Goal: Transaction & Acquisition: Obtain resource

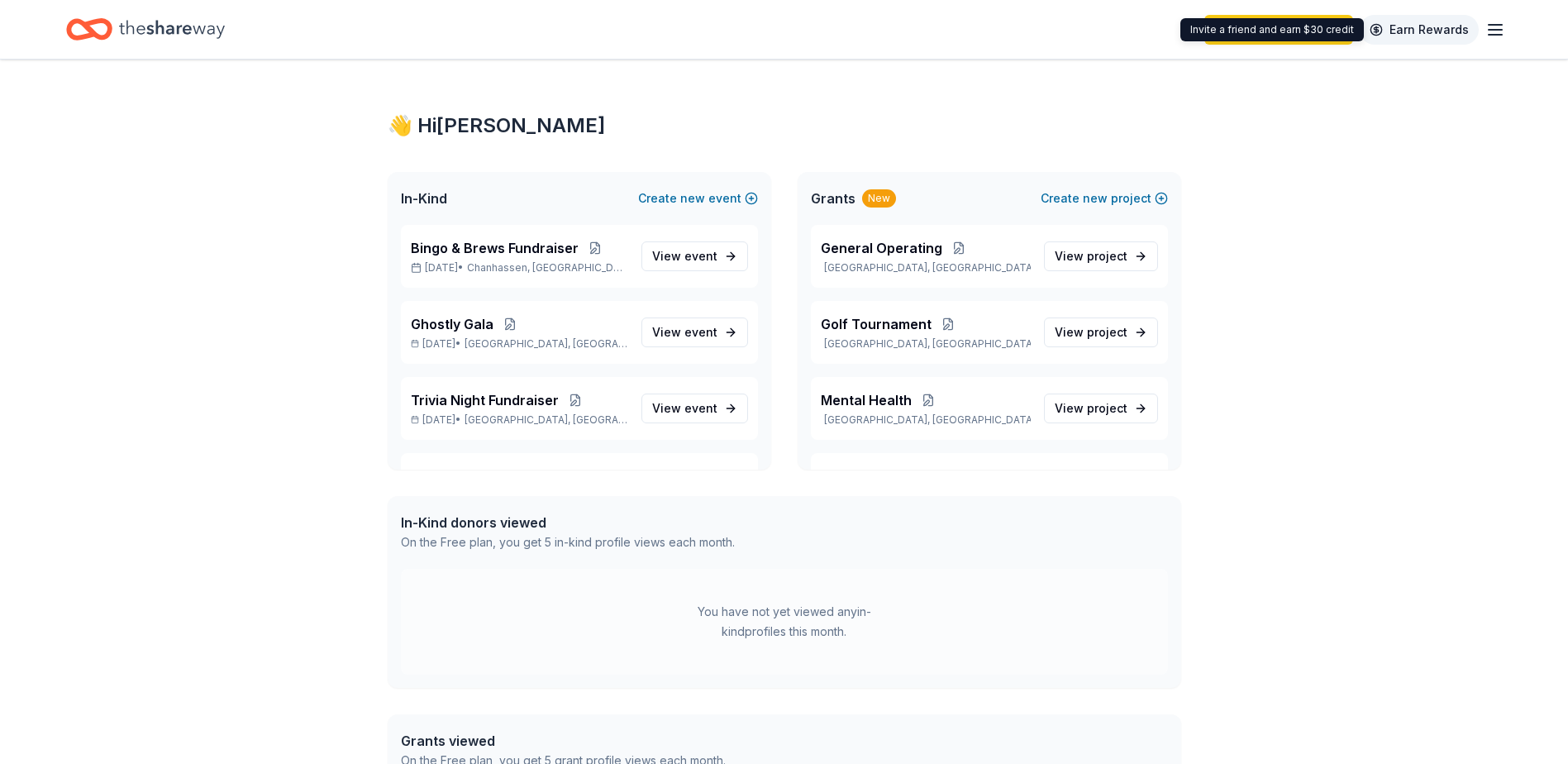
click at [1417, 28] on link "Earn Rewards" at bounding box center [1419, 30] width 119 height 30
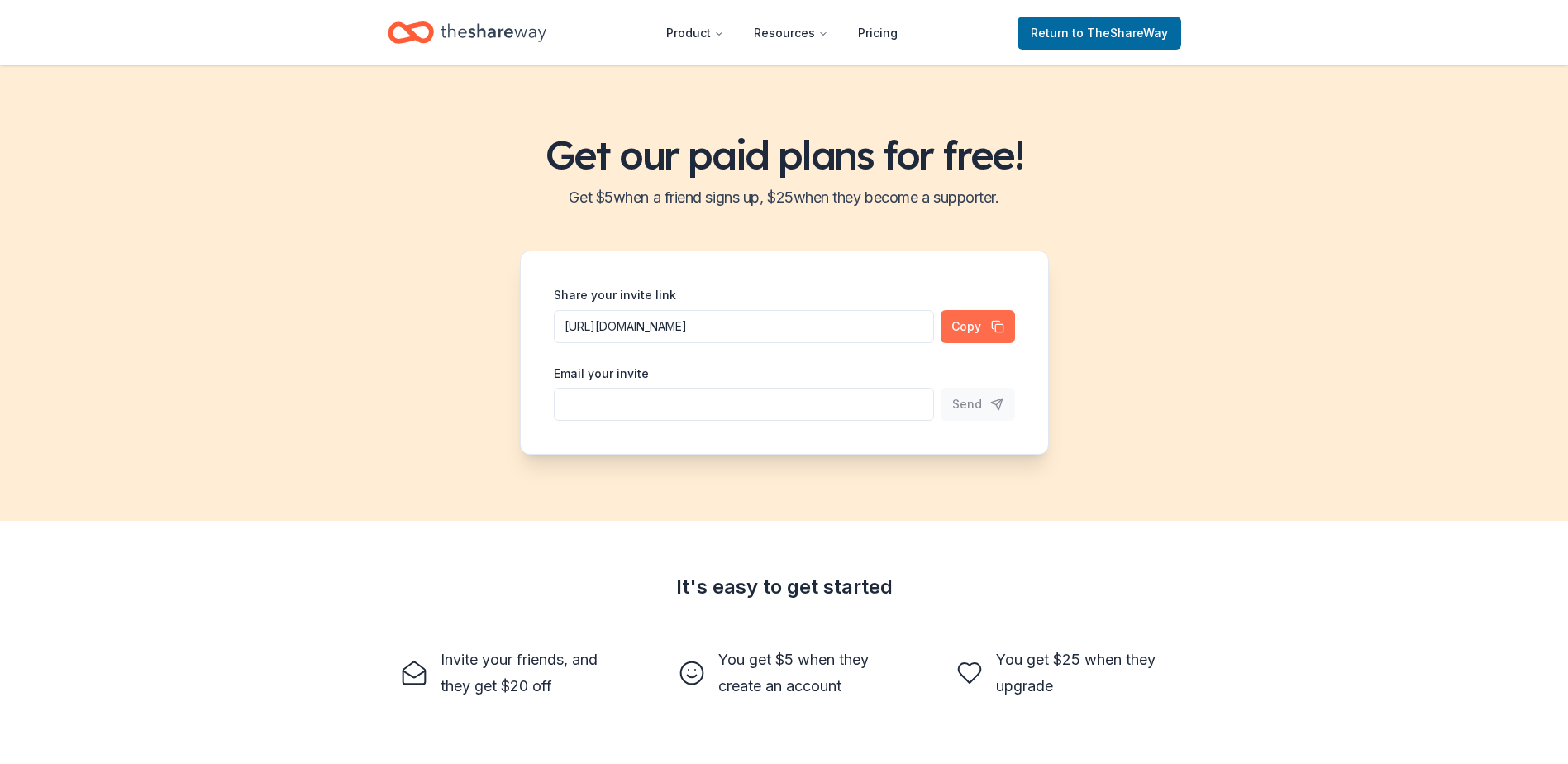
click at [997, 329] on button "Copy" at bounding box center [978, 327] width 75 height 33
click at [795, 194] on h2 "Get $ 5 when a friend signs up, $ 25 when they become a supporter." at bounding box center [784, 197] width 1528 height 26
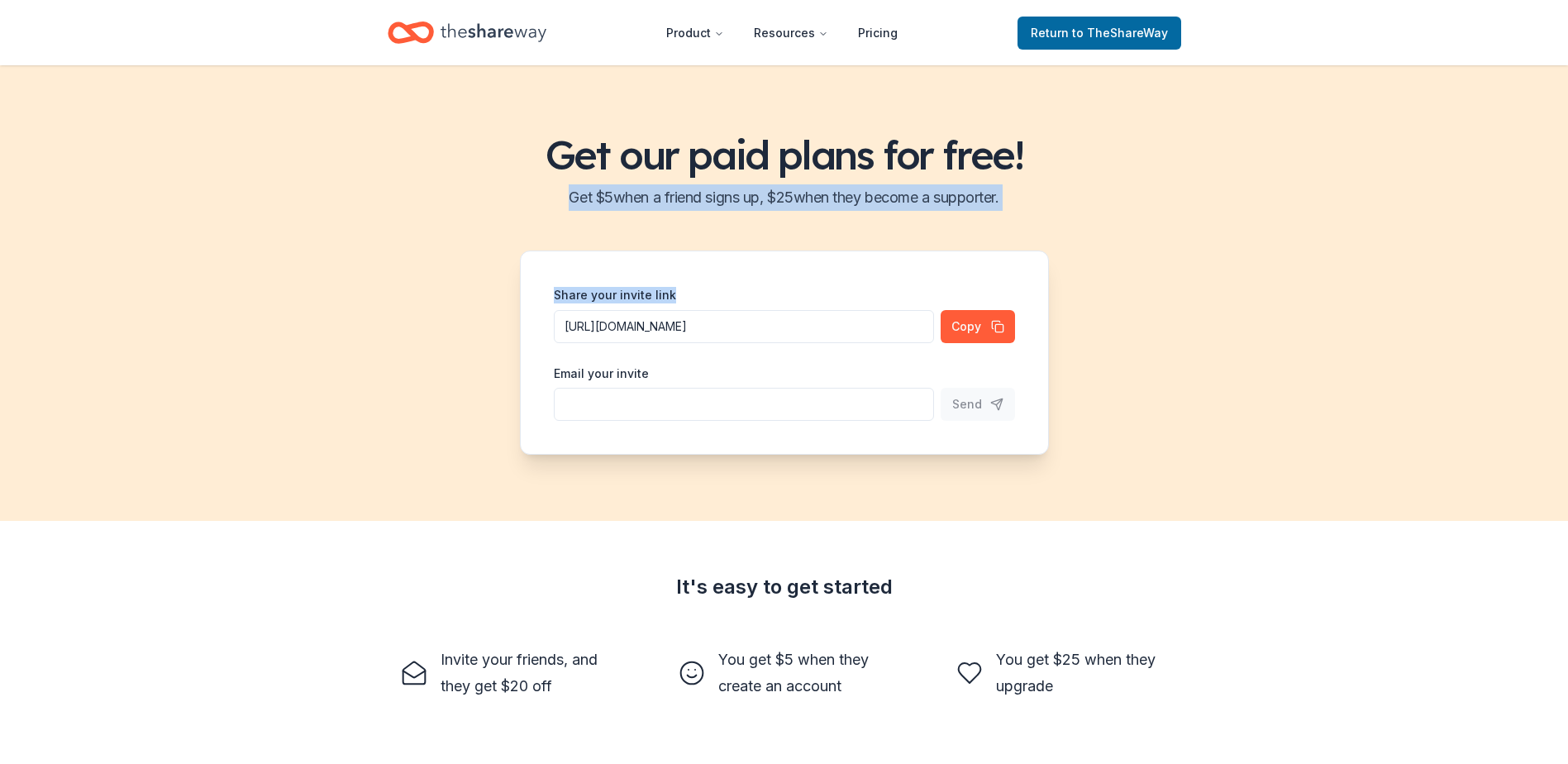
drag, startPoint x: 620, startPoint y: 208, endPoint x: 916, endPoint y: 255, distance: 299.7
click at [915, 255] on div "Get our paid plans for free! Get $ 5 when a friend signs up, $ 25 when they bec…" at bounding box center [784, 293] width 1568 height 455
click at [953, 204] on h2 "Get $ 5 when a friend signs up, $ 25 when they become a supporter." at bounding box center [784, 197] width 1528 height 26
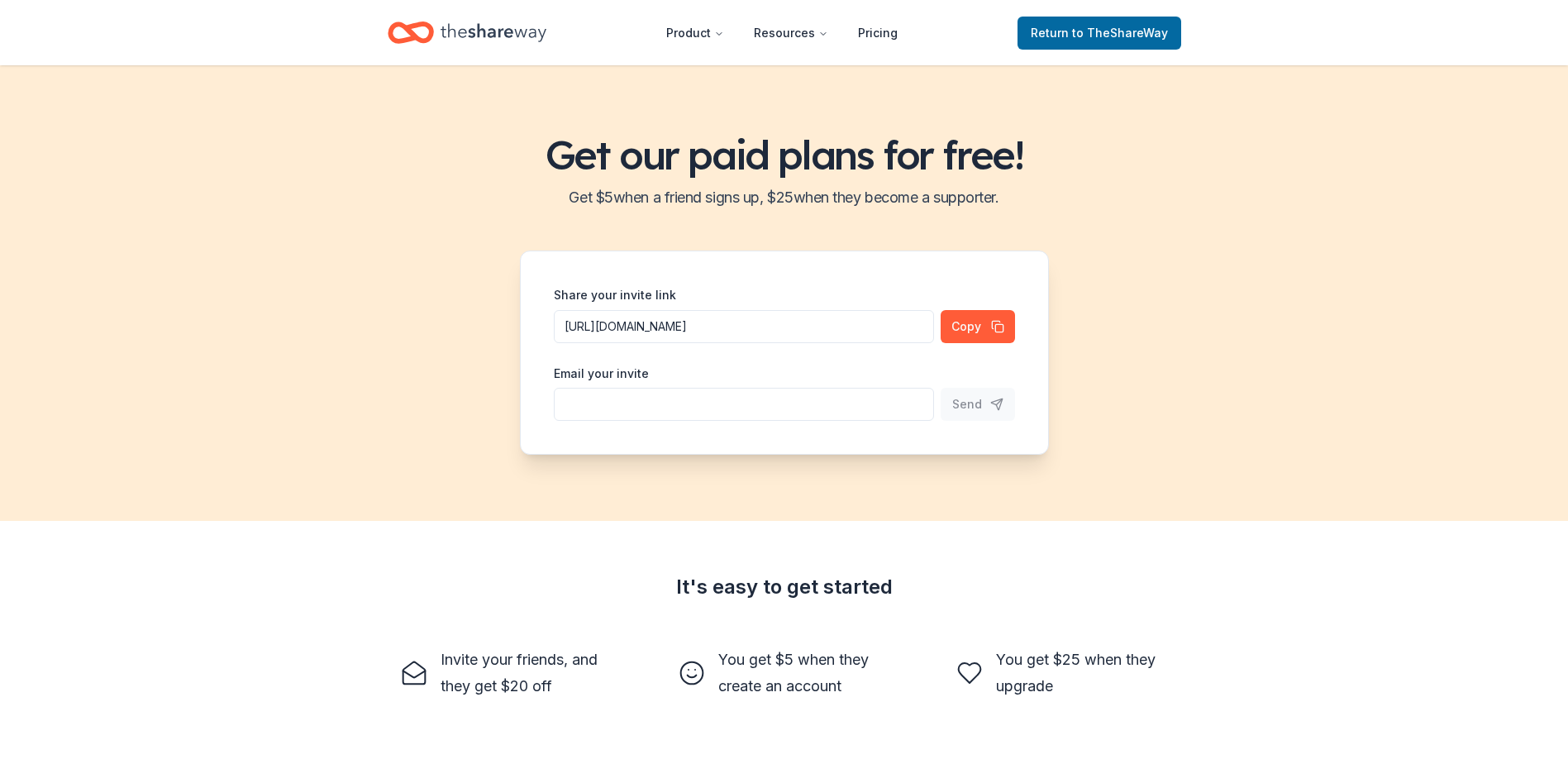
click at [961, 181] on div "Get our paid plans for free! Get $ 5 when a friend signs up, $ 25 when they bec…" at bounding box center [784, 293] width 1568 height 455
click at [963, 201] on h2 "Get $ 5 when a friend signs up, $ 25 when they become a supporter." at bounding box center [784, 197] width 1528 height 26
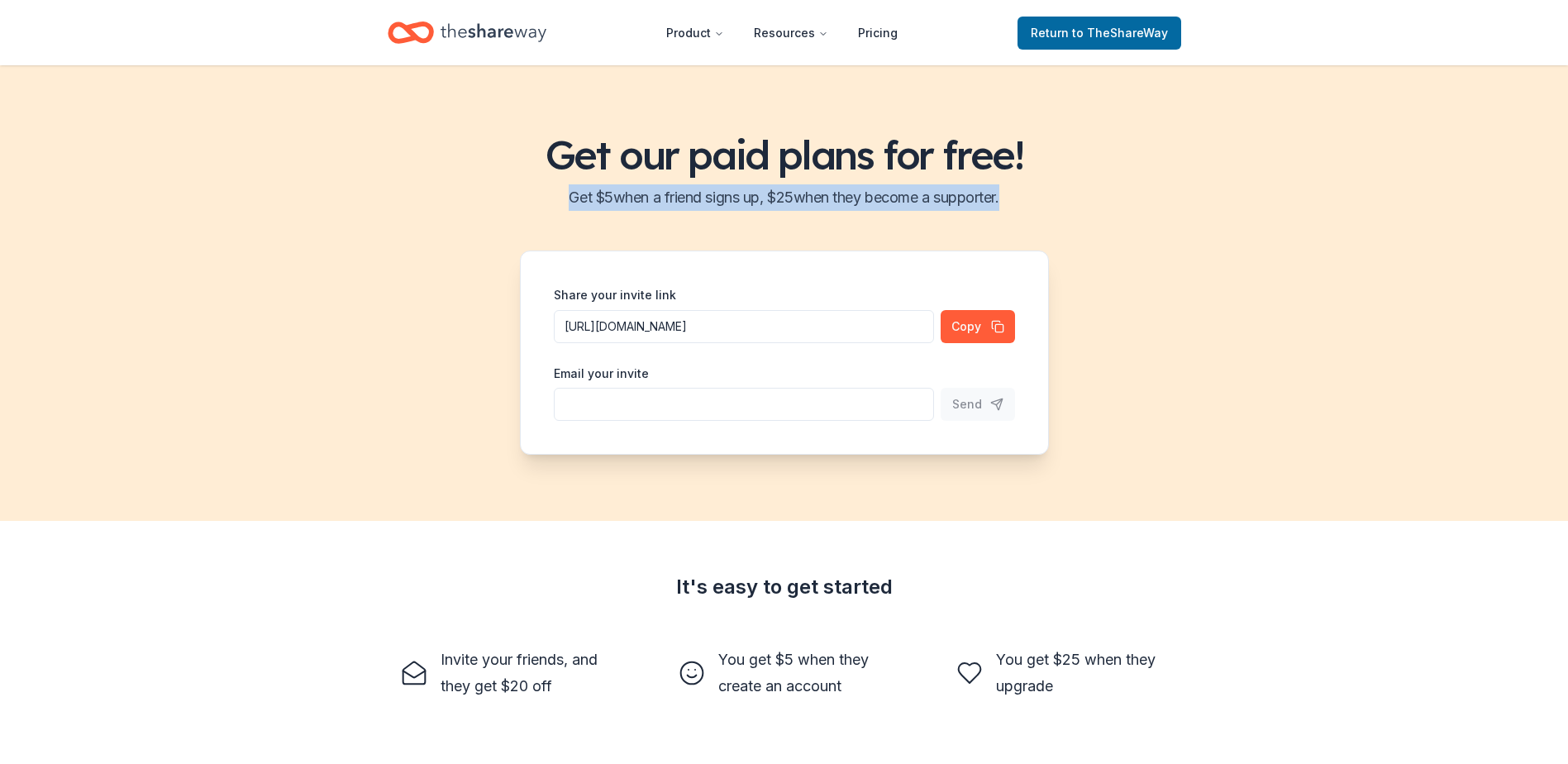
click at [963, 204] on h2 "Get $ 5 when a friend signs up, $ 25 when they become a supporter." at bounding box center [784, 197] width 1528 height 26
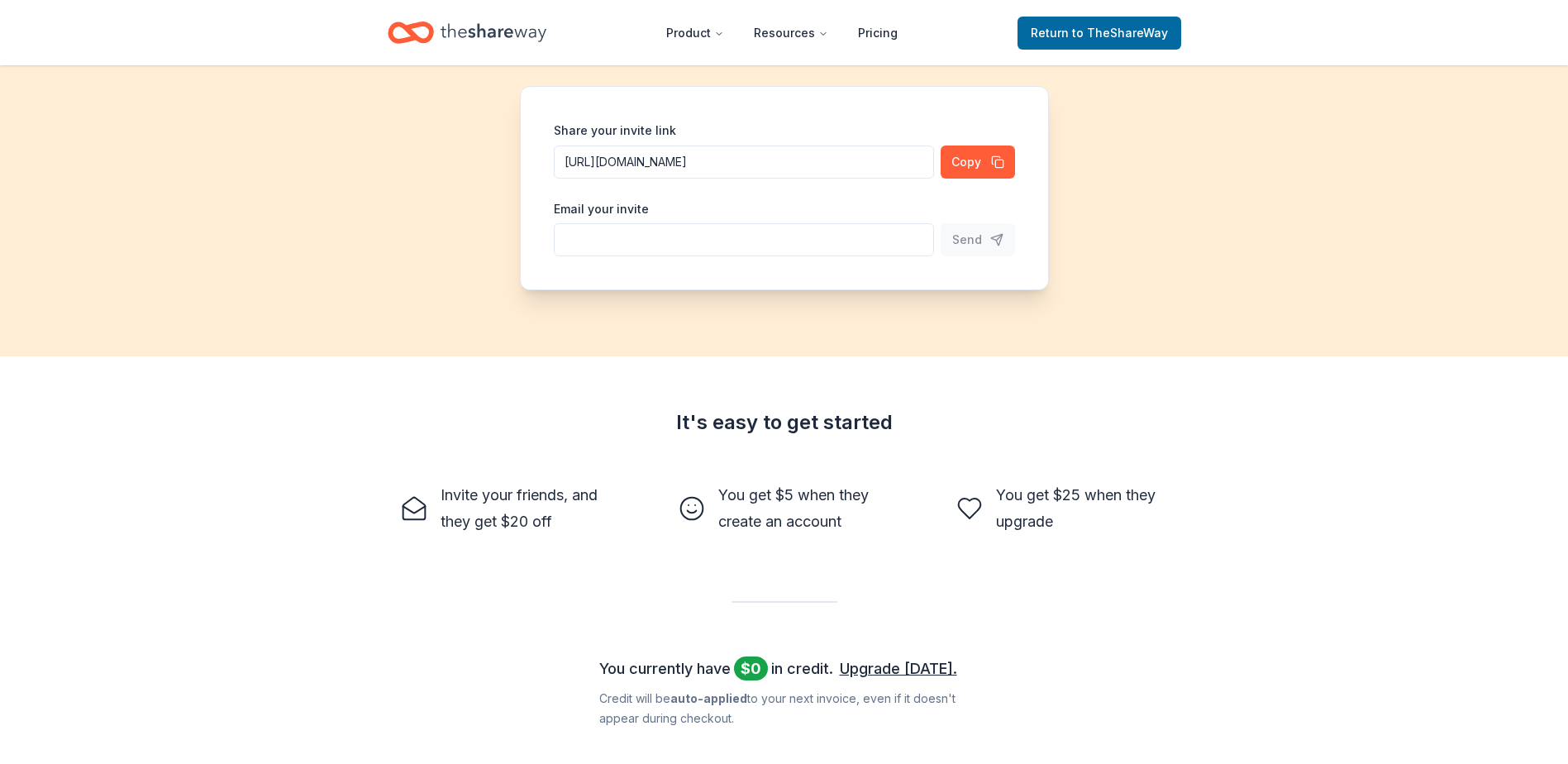
scroll to position [414, 0]
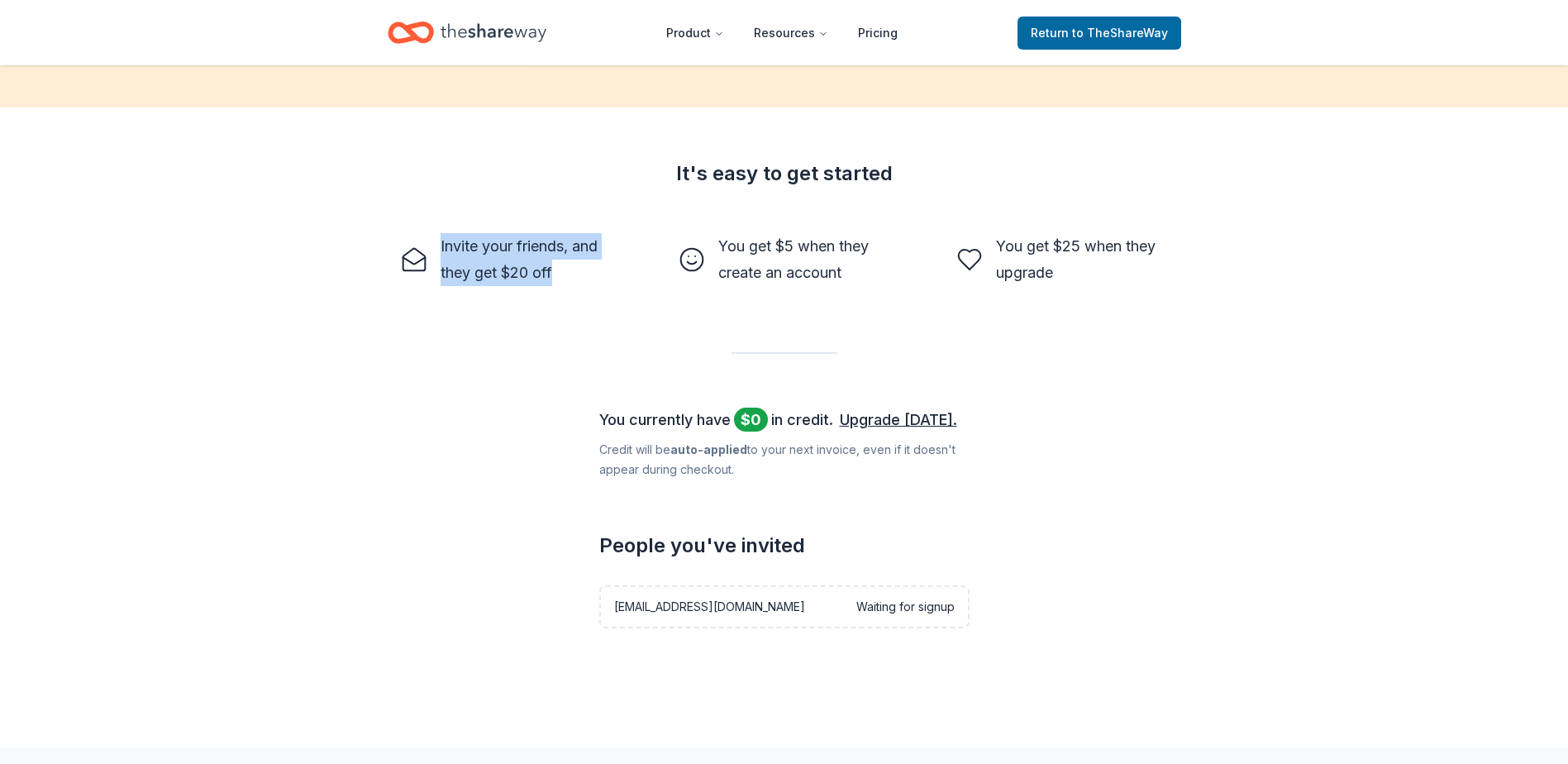
drag, startPoint x: 475, startPoint y: 254, endPoint x: 580, endPoint y: 280, distance: 108.2
click at [580, 279] on div "Invite your friends, and they get $20 off" at bounding box center [527, 259] width 172 height 53
click at [580, 280] on div "Invite your friends, and they get $20 off" at bounding box center [527, 259] width 172 height 53
drag, startPoint x: 571, startPoint y: 281, endPoint x: 453, endPoint y: 229, distance: 128.9
click at [453, 229] on div "Invite your friends, and they get $20 off" at bounding box center [507, 259] width 238 height 79
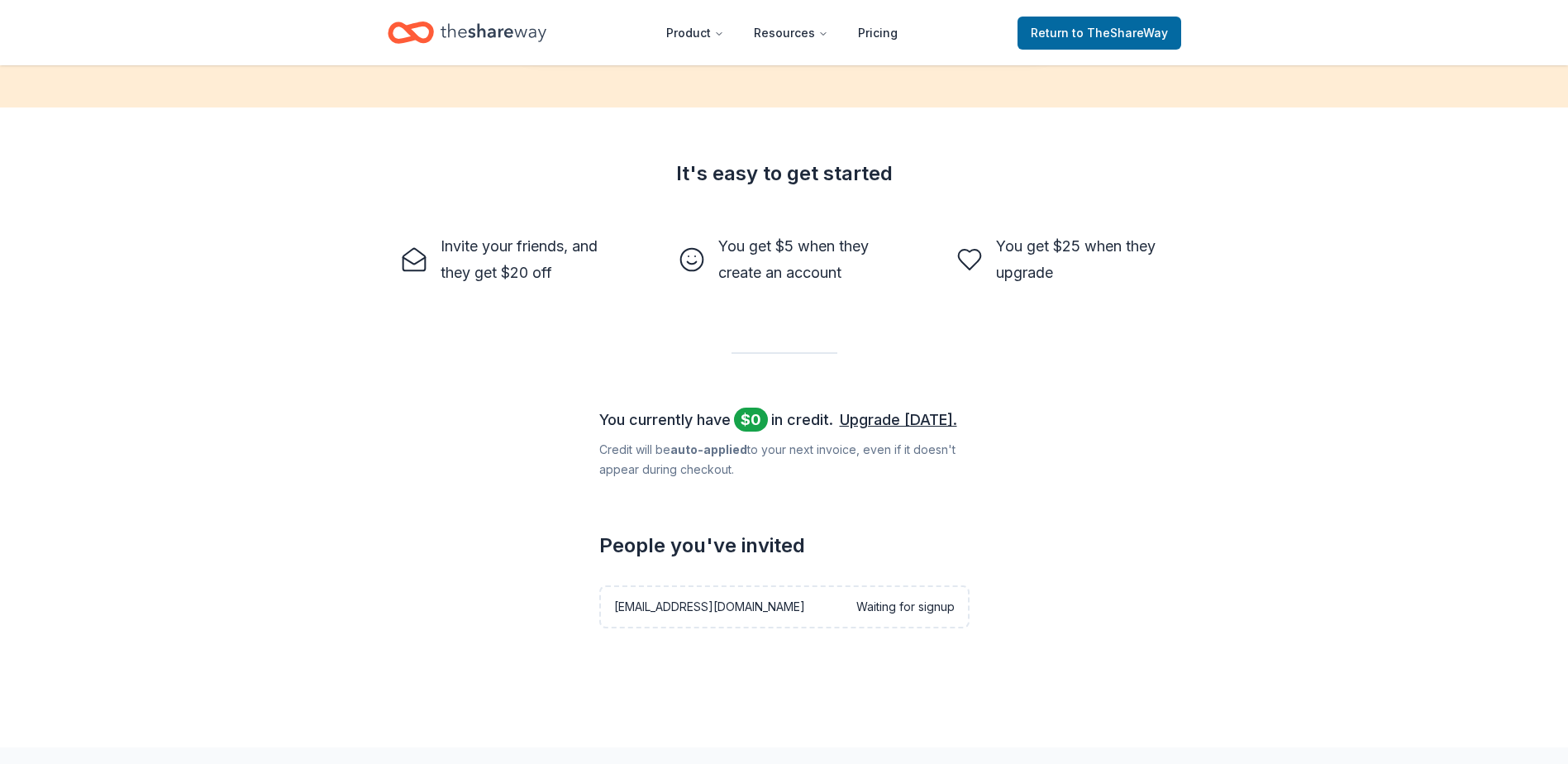
click at [754, 289] on div "You get $5 when they create an account" at bounding box center [785, 259] width 238 height 79
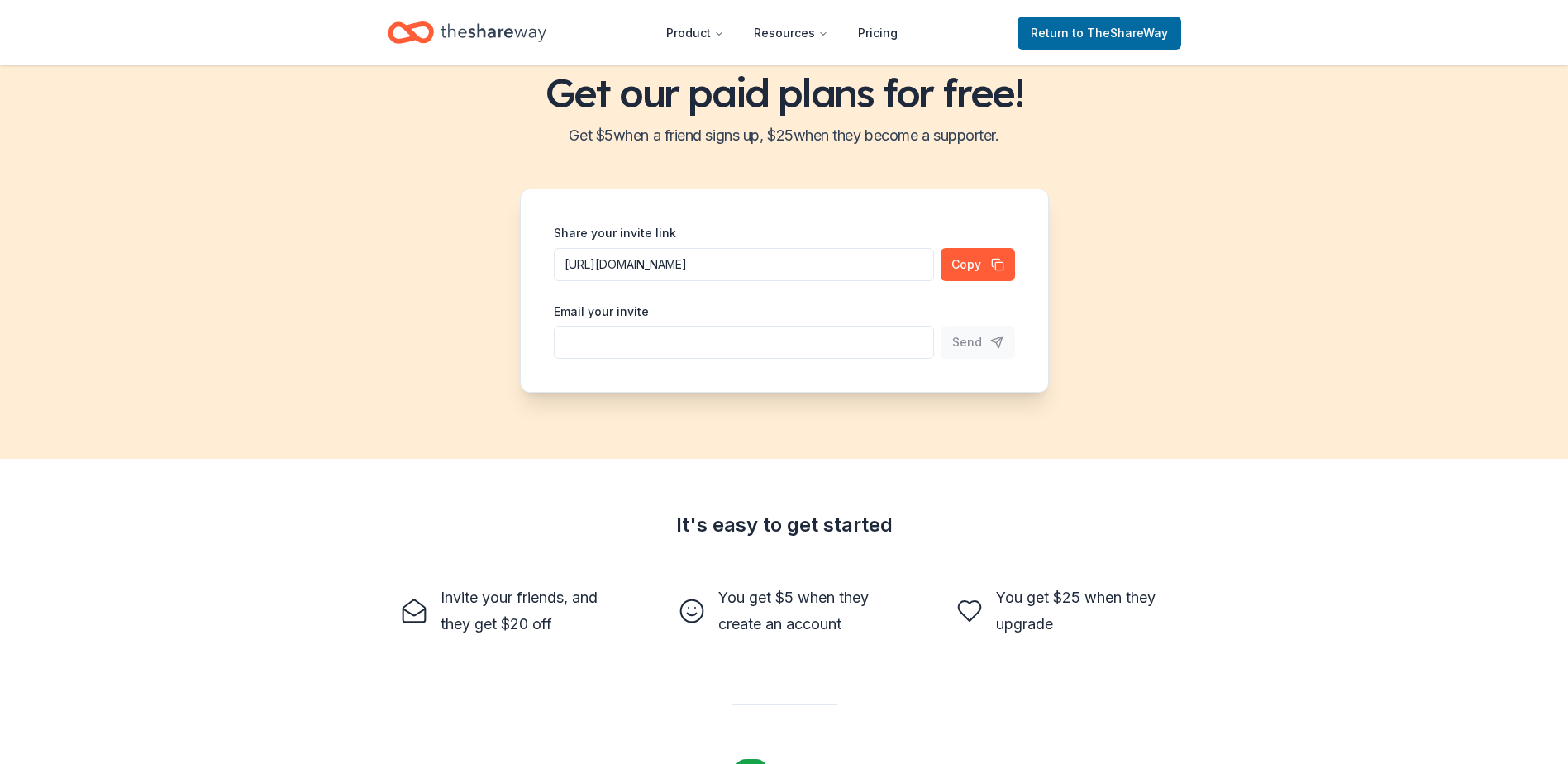
scroll to position [0, 0]
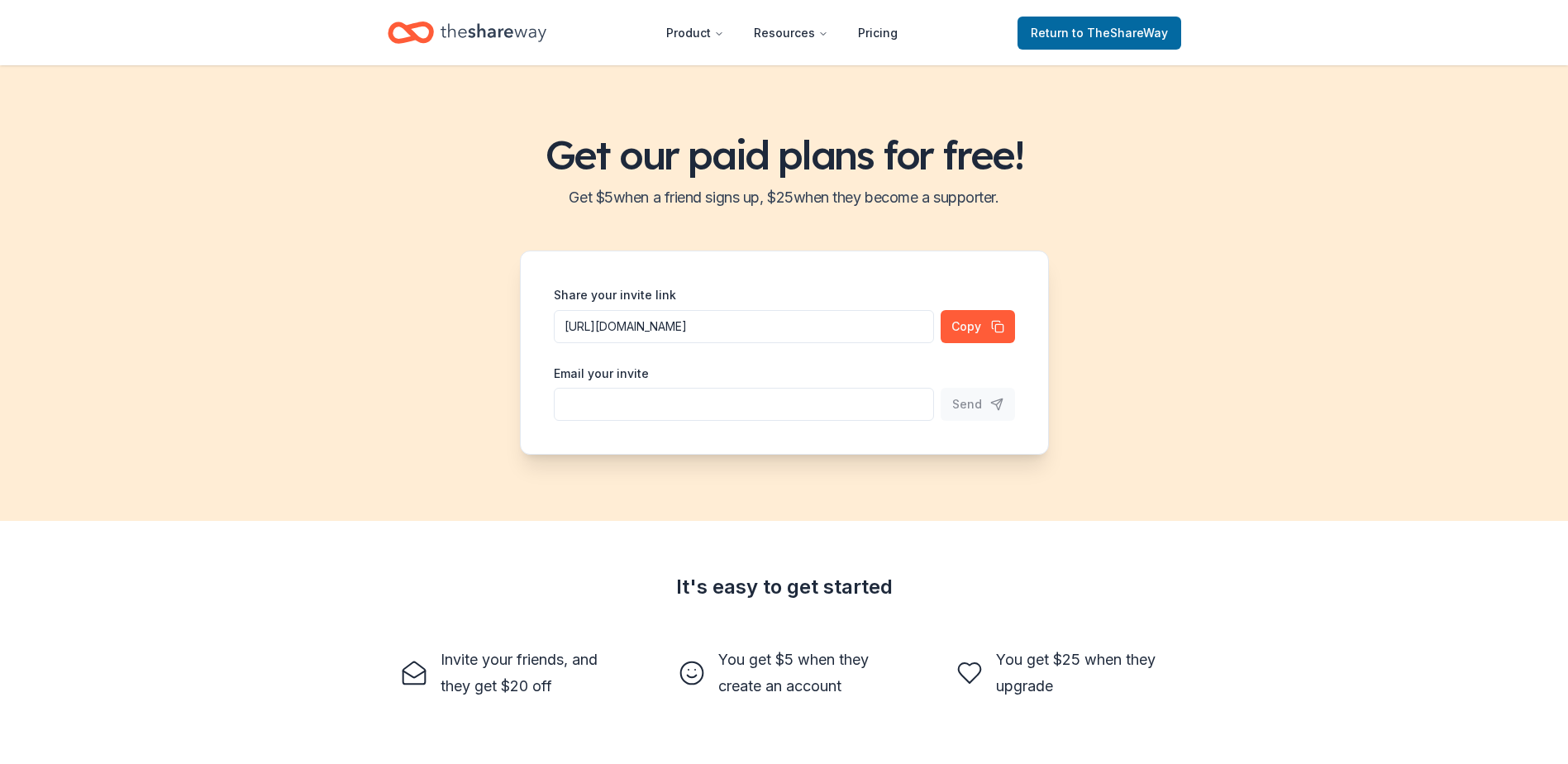
click at [489, 35] on icon "Home" at bounding box center [494, 32] width 106 height 34
click at [502, 23] on icon "Home" at bounding box center [494, 32] width 106 height 34
click at [513, 19] on icon "Home" at bounding box center [494, 32] width 106 height 34
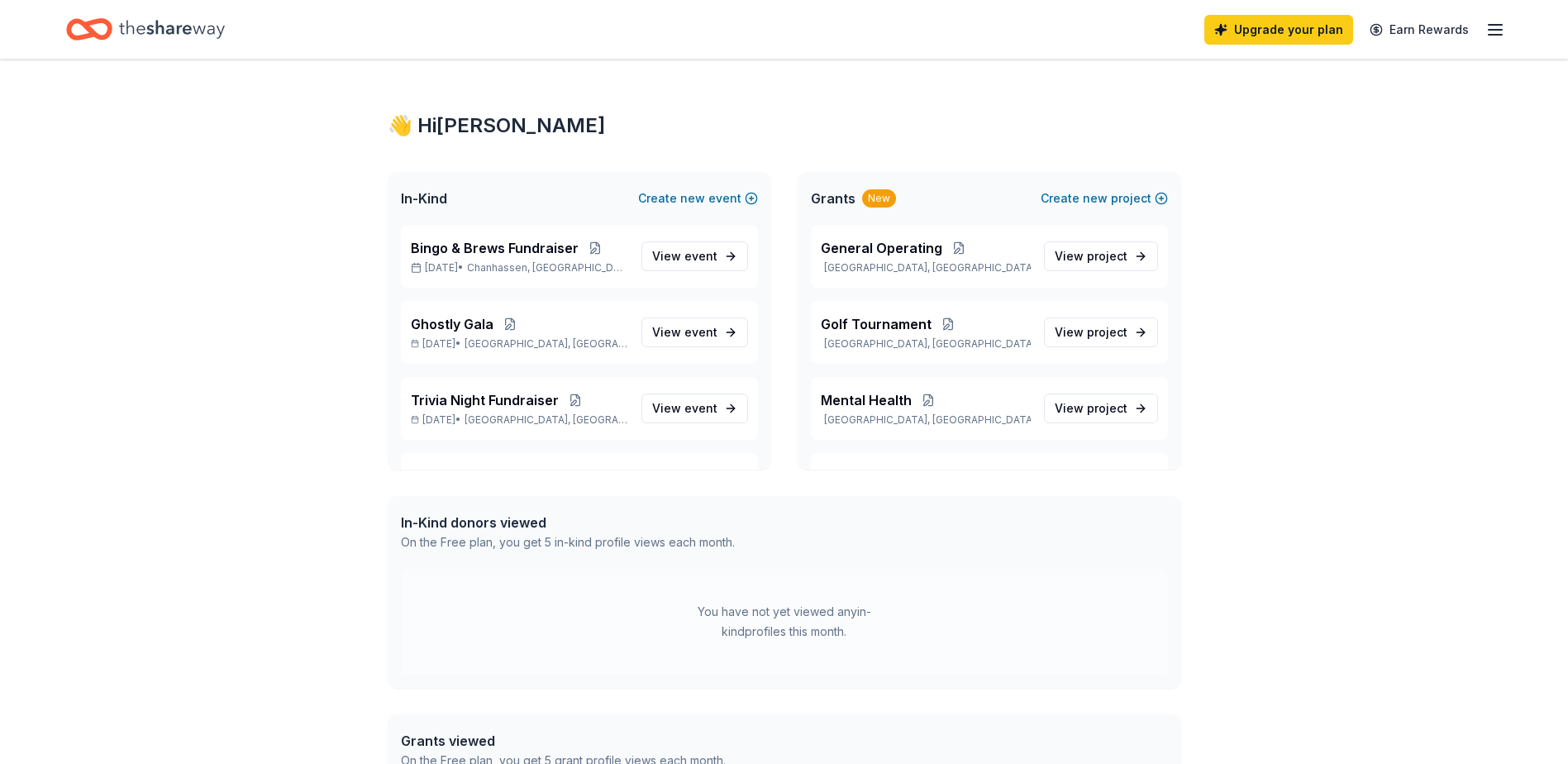
click at [191, 448] on div "👋 Hi Emily In-Kind Create new event Bingo & Brews Fundraiser Nov 14, 2025 • Cha…" at bounding box center [784, 508] width 1568 height 900
click at [1494, 23] on icon "button" at bounding box center [1495, 30] width 20 height 20
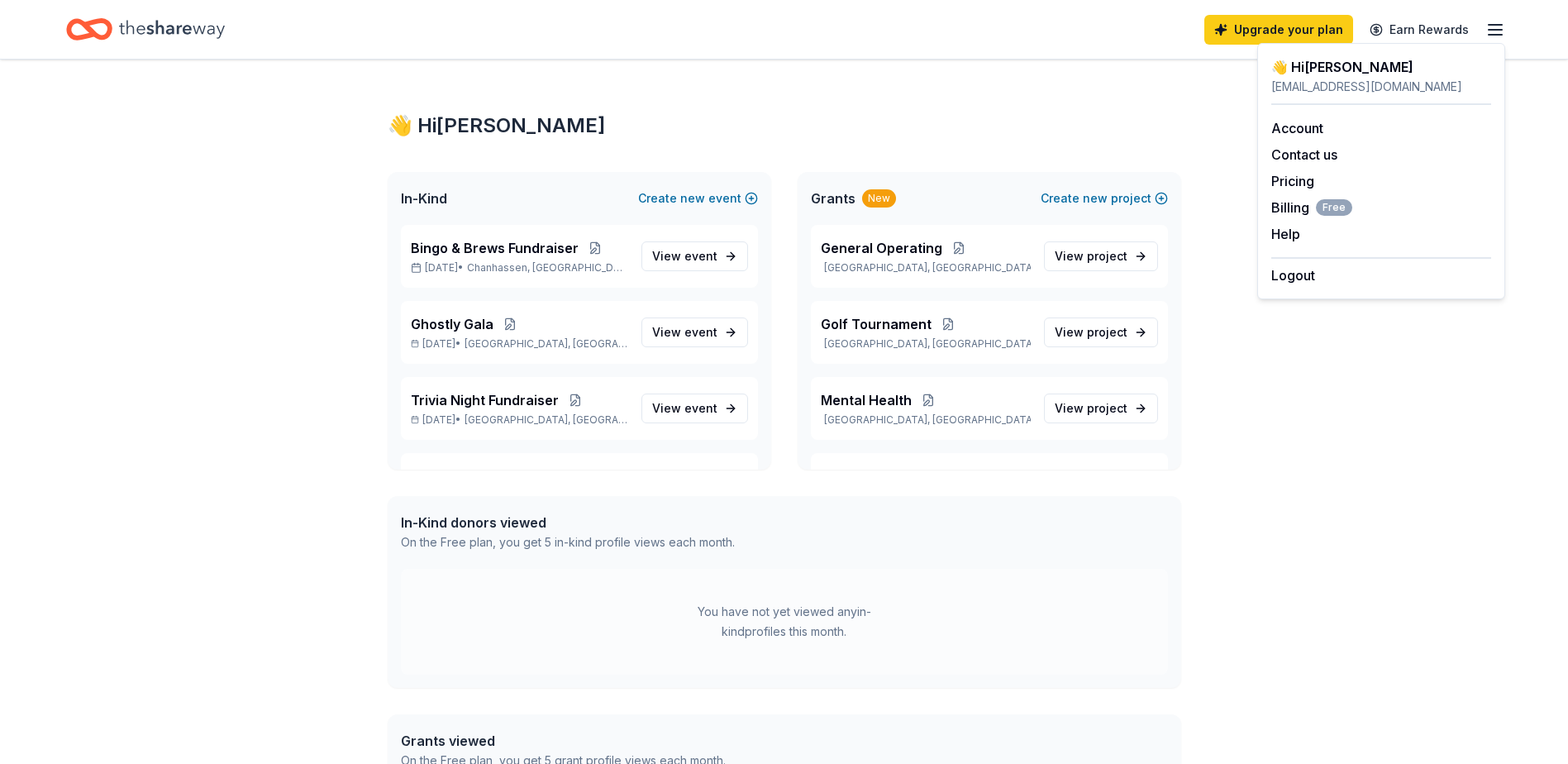
click at [986, 90] on div "👋 Hi Emily In-Kind Create new event Bingo & Brews Fundraiser Nov 14, 2025 • Cha…" at bounding box center [785, 508] width 847 height 900
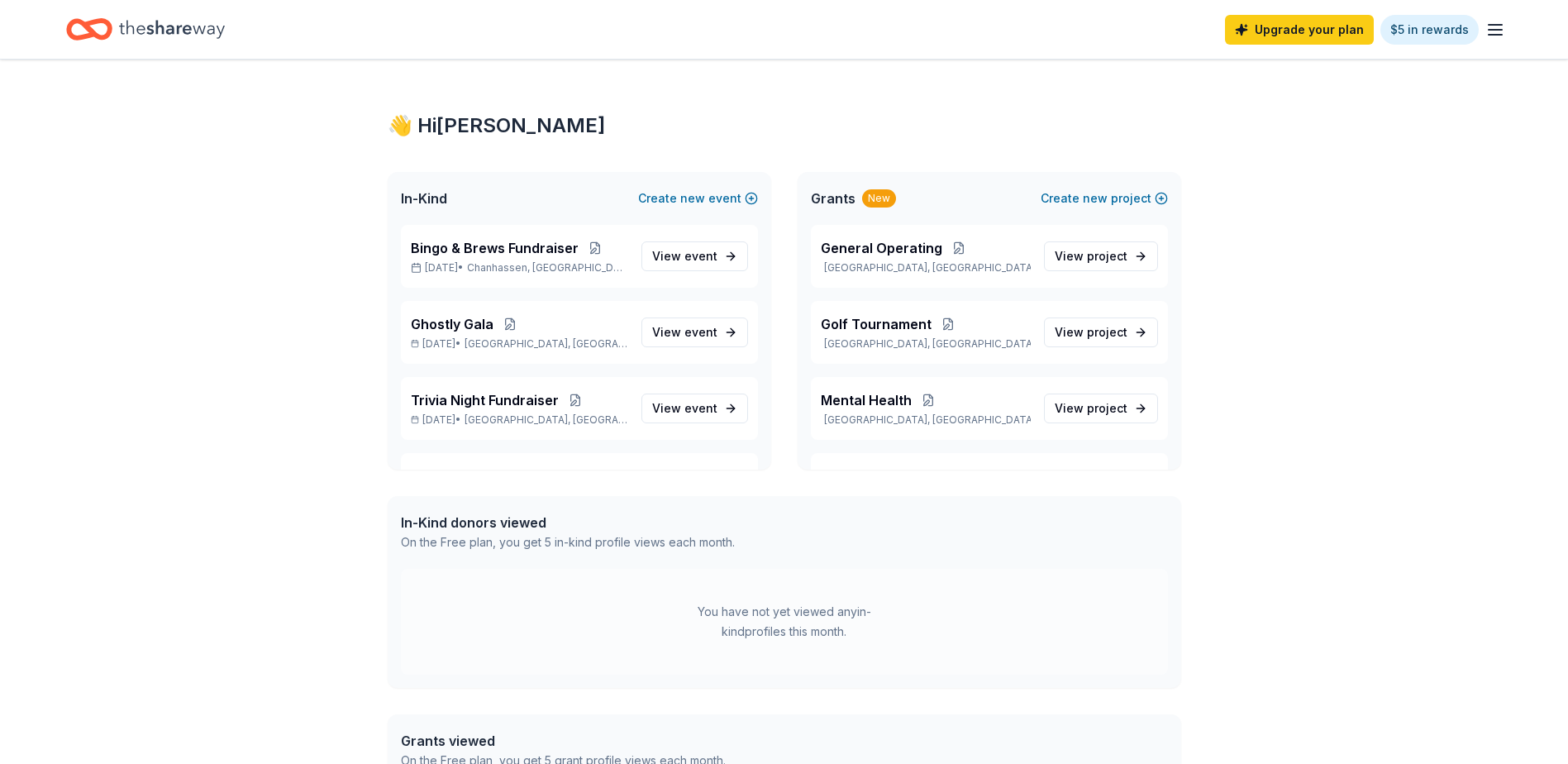
click at [103, 30] on icon "Home" at bounding box center [89, 29] width 46 height 39
click at [1478, 30] on div "Upgrade your plan $5 in rewards" at bounding box center [1365, 29] width 280 height 39
click at [1492, 30] on line "button" at bounding box center [1495, 30] width 13 height 0
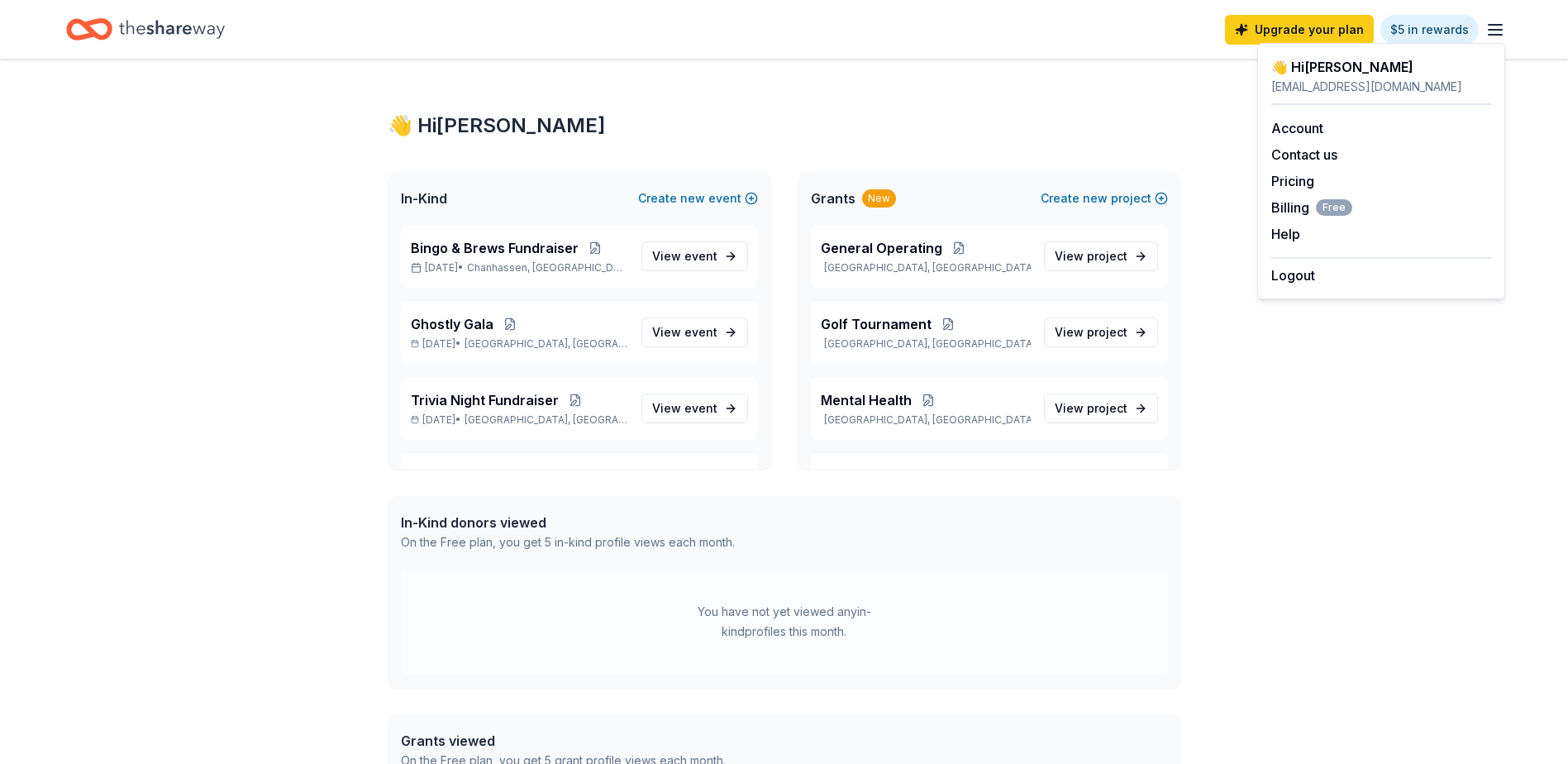
click at [1310, 117] on div "Account Contact us Pricing Billing Free Help Earn rewards" at bounding box center [1381, 181] width 220 height 152
click at [1312, 122] on link "Account" at bounding box center [1298, 128] width 52 height 17
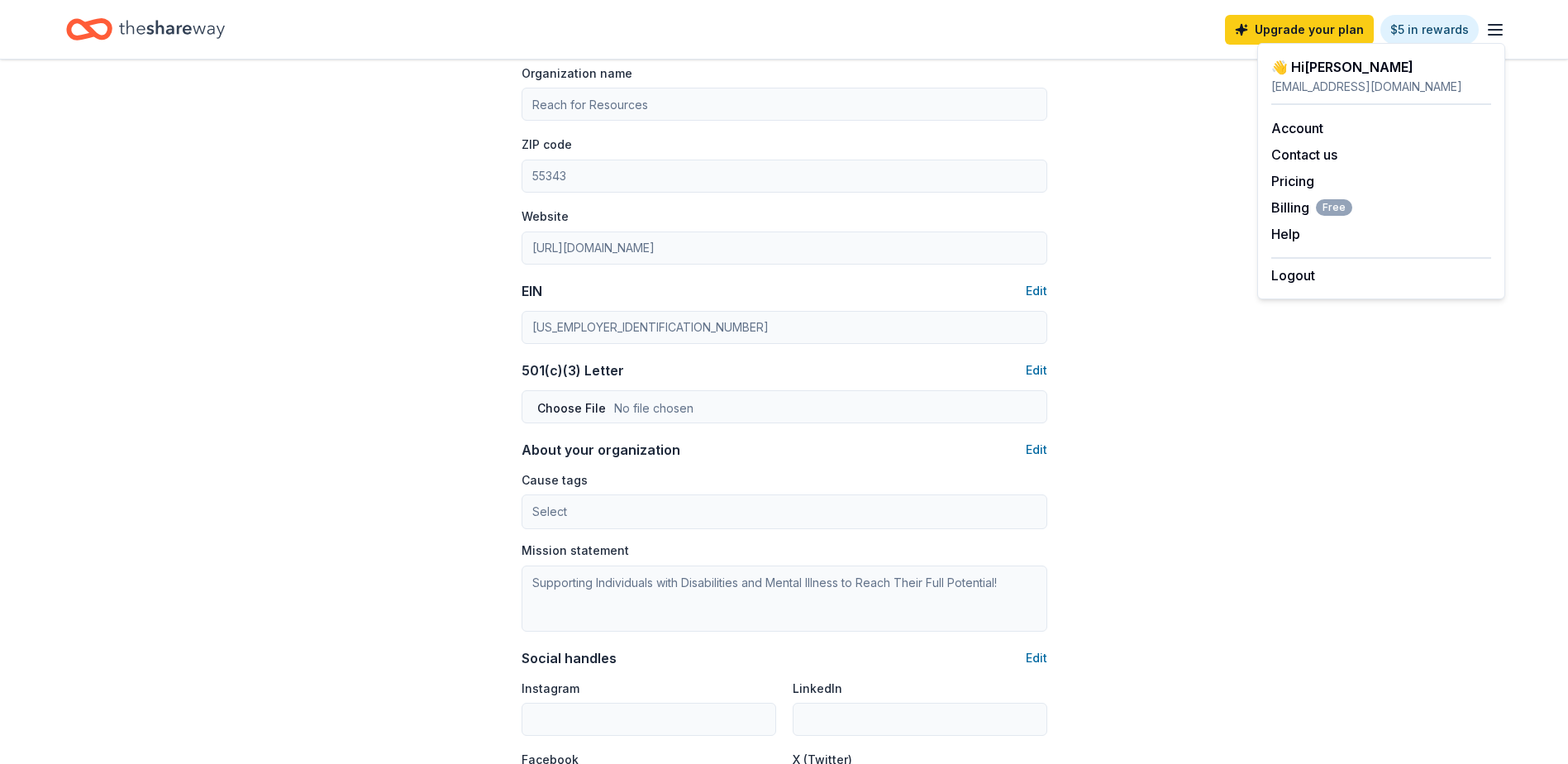
scroll to position [395, 0]
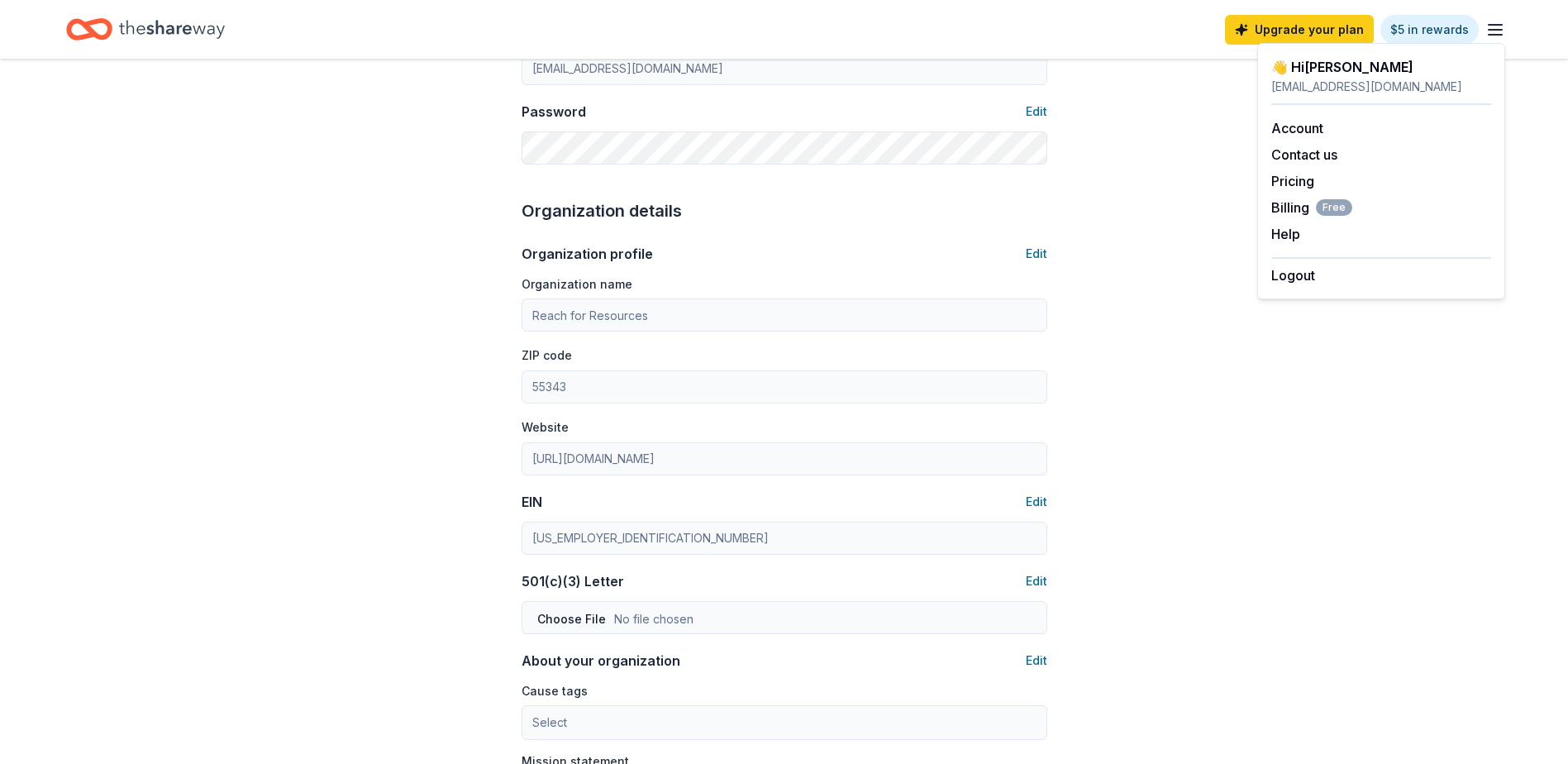
click at [1327, 78] on div "eorr@reachforresources.org" at bounding box center [1381, 86] width 220 height 20
click at [1311, 125] on link "Account" at bounding box center [1298, 128] width 52 height 17
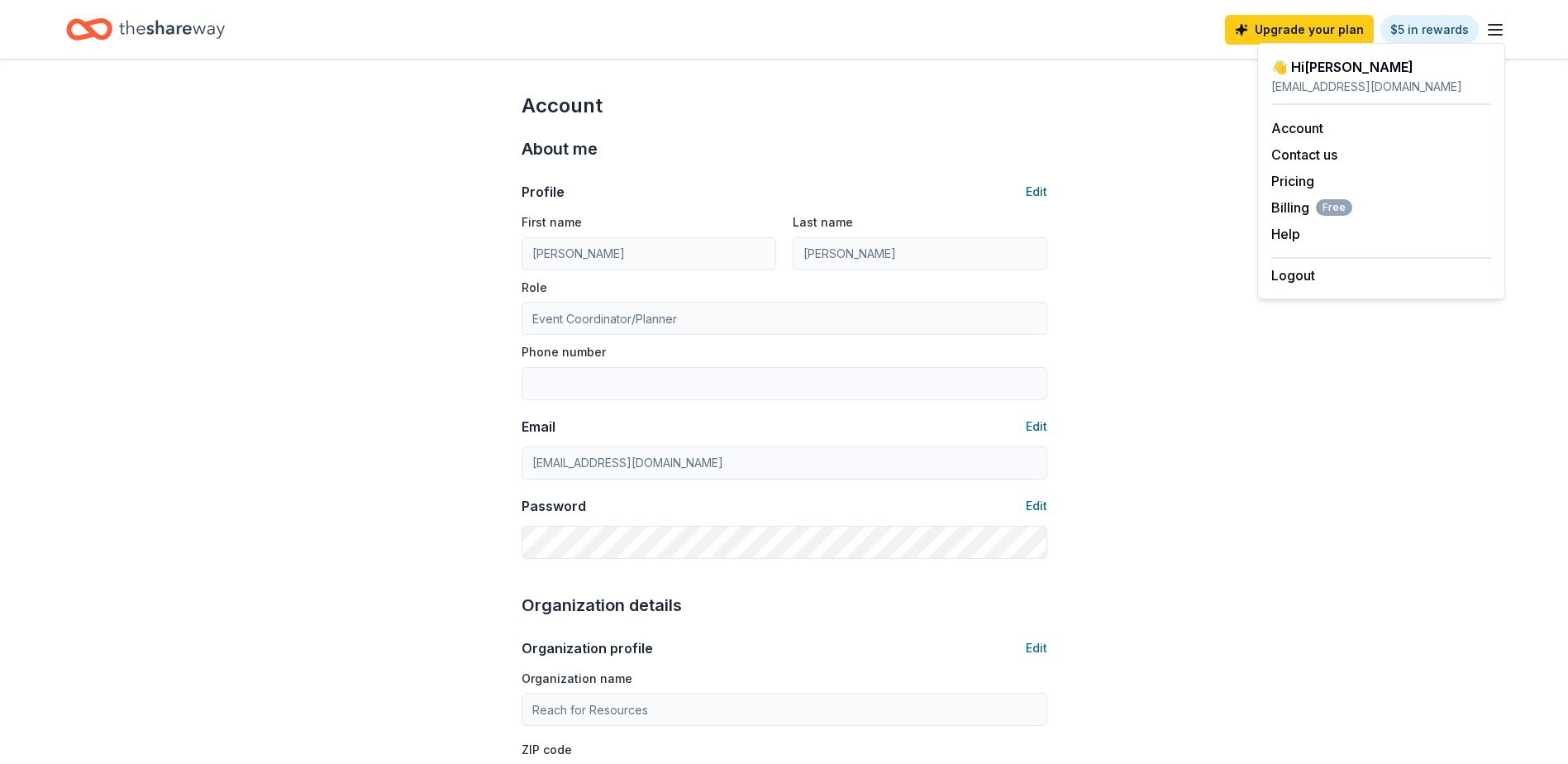
click at [186, 27] on icon "Home" at bounding box center [172, 29] width 106 height 34
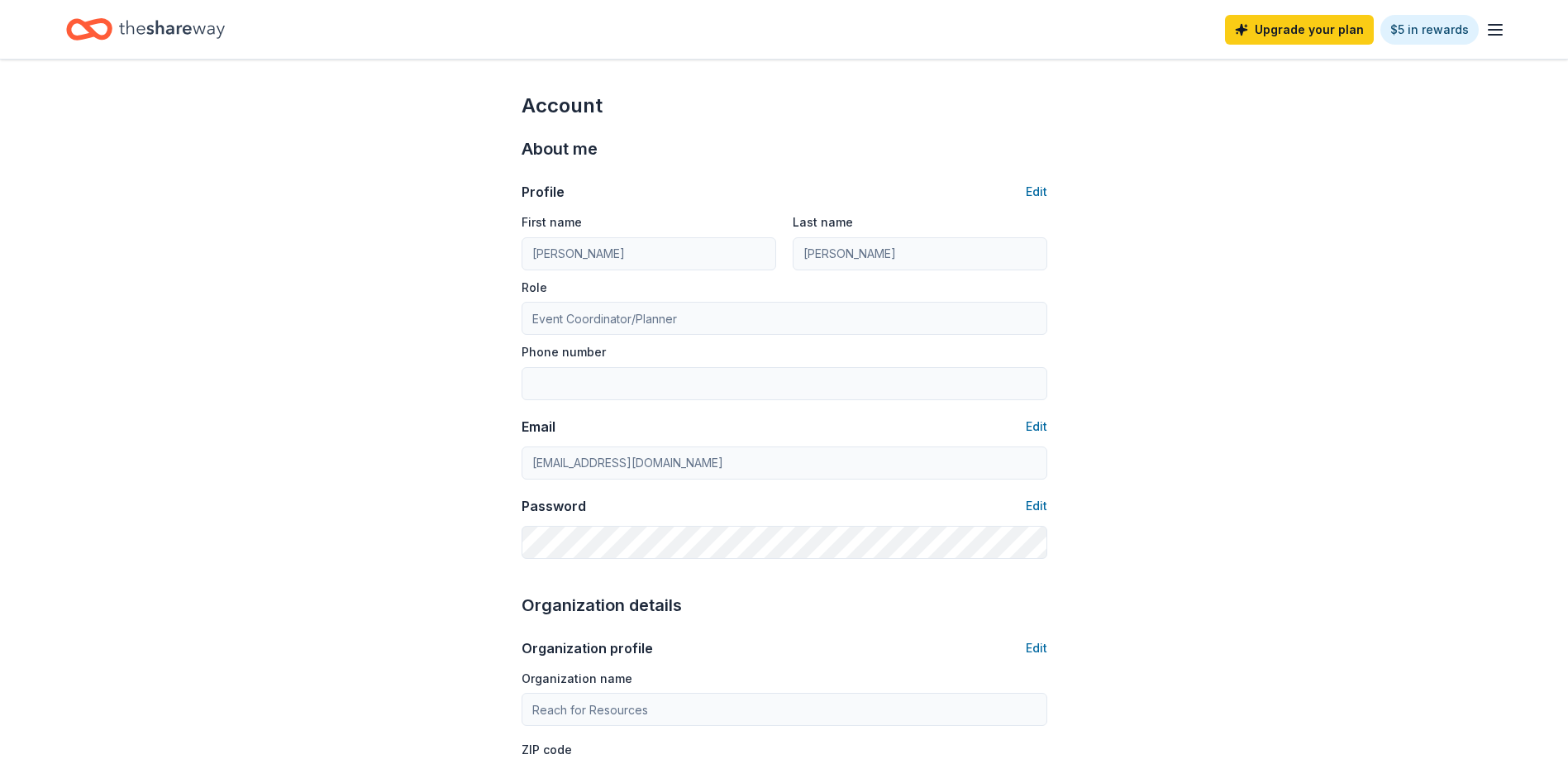
click at [103, 10] on icon "Home" at bounding box center [89, 29] width 46 height 39
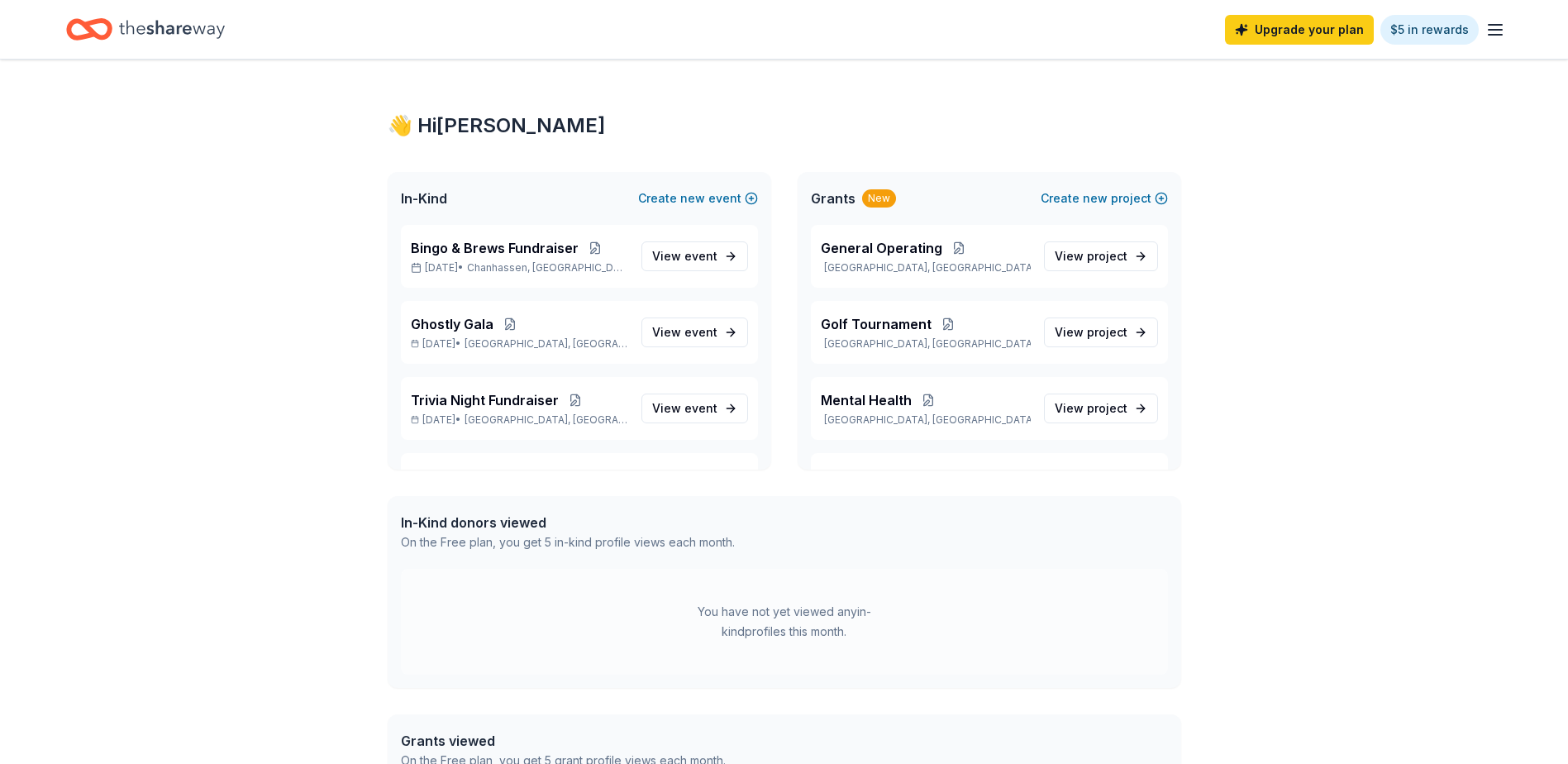
click at [1503, 23] on icon "button" at bounding box center [1495, 30] width 20 height 20
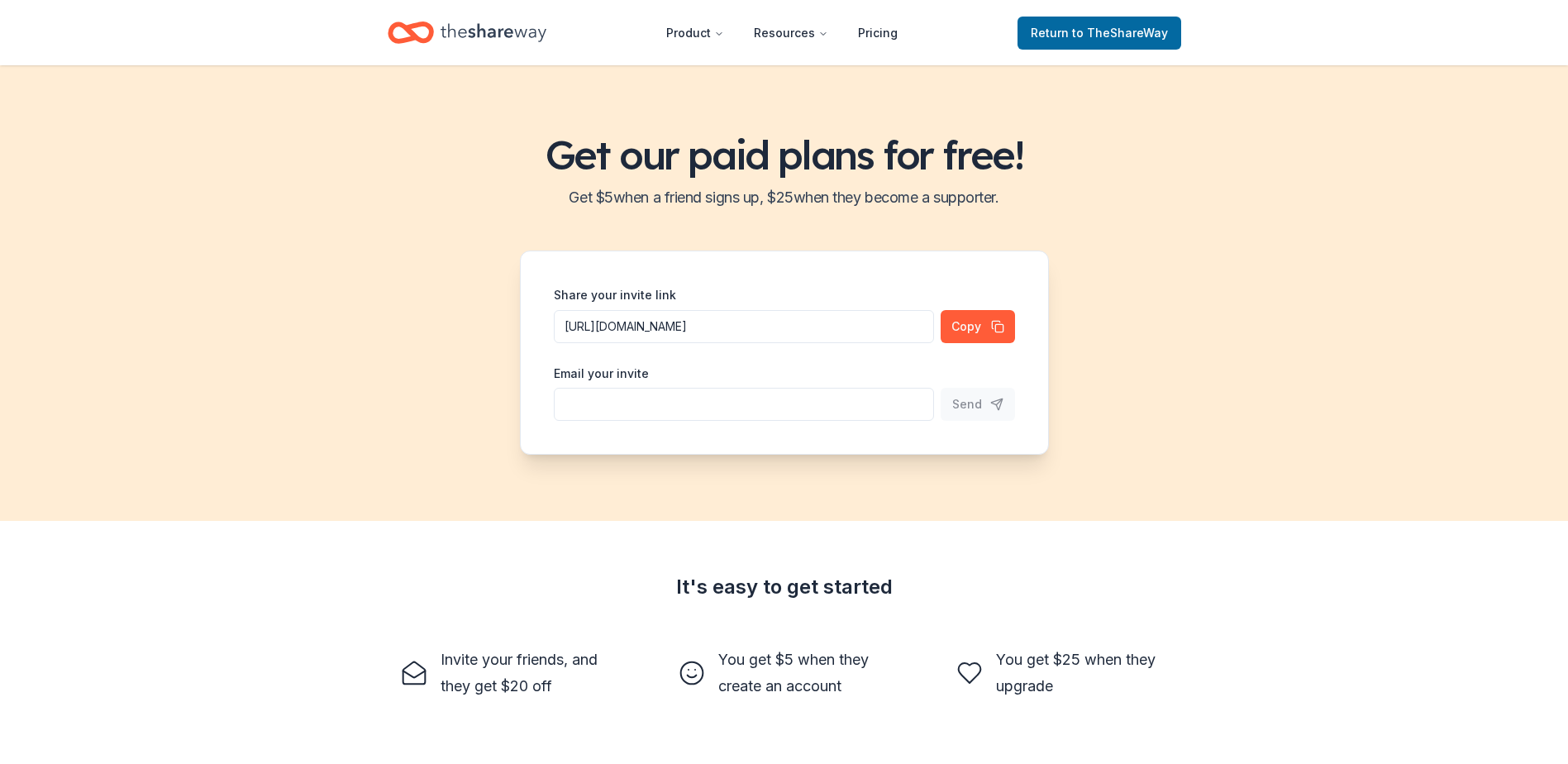
click at [1490, 20] on header "Product Resources Pricing Return to TheShareWay" at bounding box center [784, 32] width 1568 height 65
click at [1097, 37] on span "to TheShareWay" at bounding box center [1120, 32] width 96 height 14
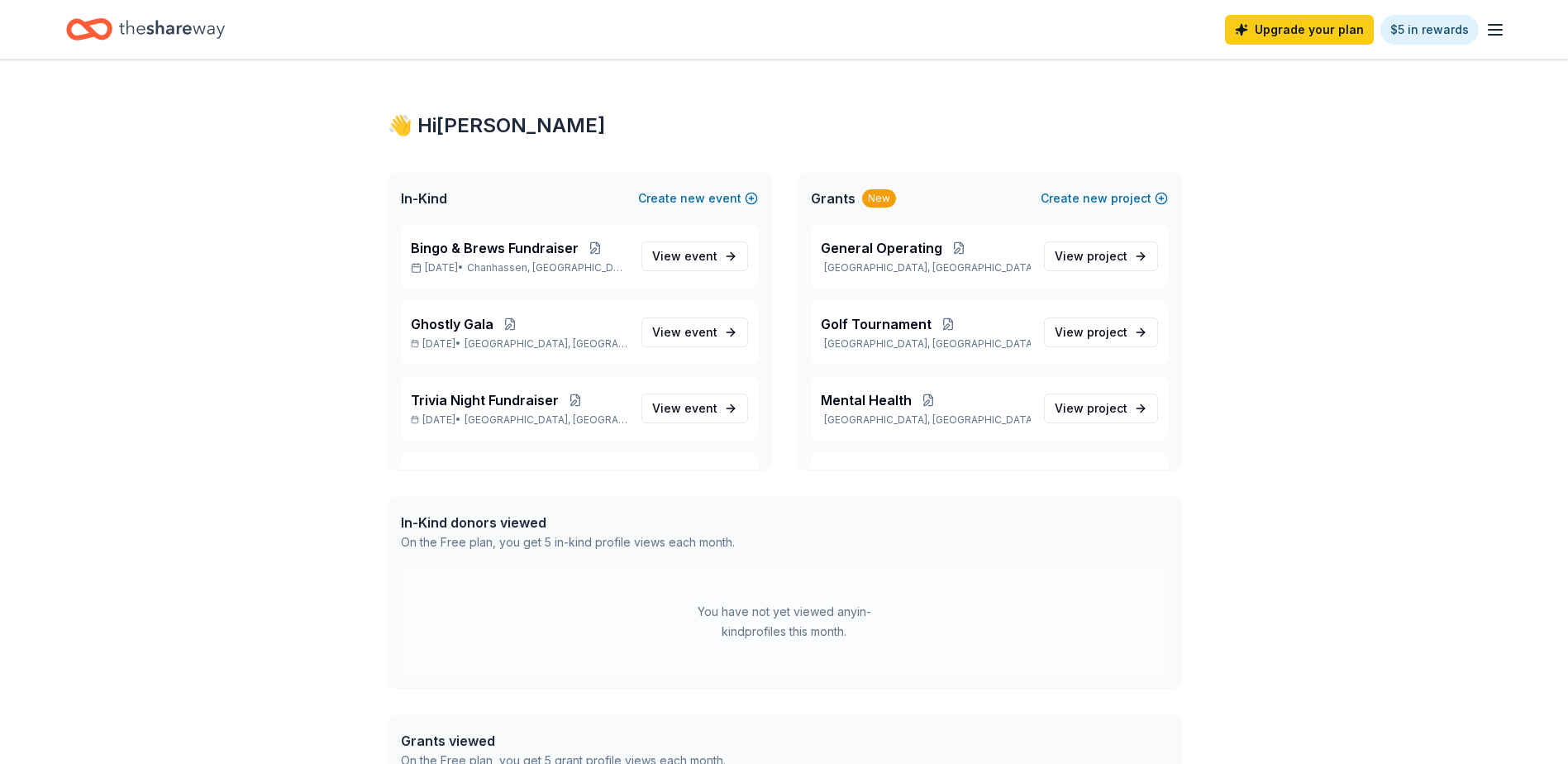
click at [1525, 29] on div "Upgrade your plan $5 in rewards" at bounding box center [784, 30] width 1568 height 59
click at [1495, 25] on icon "button" at bounding box center [1495, 30] width 20 height 20
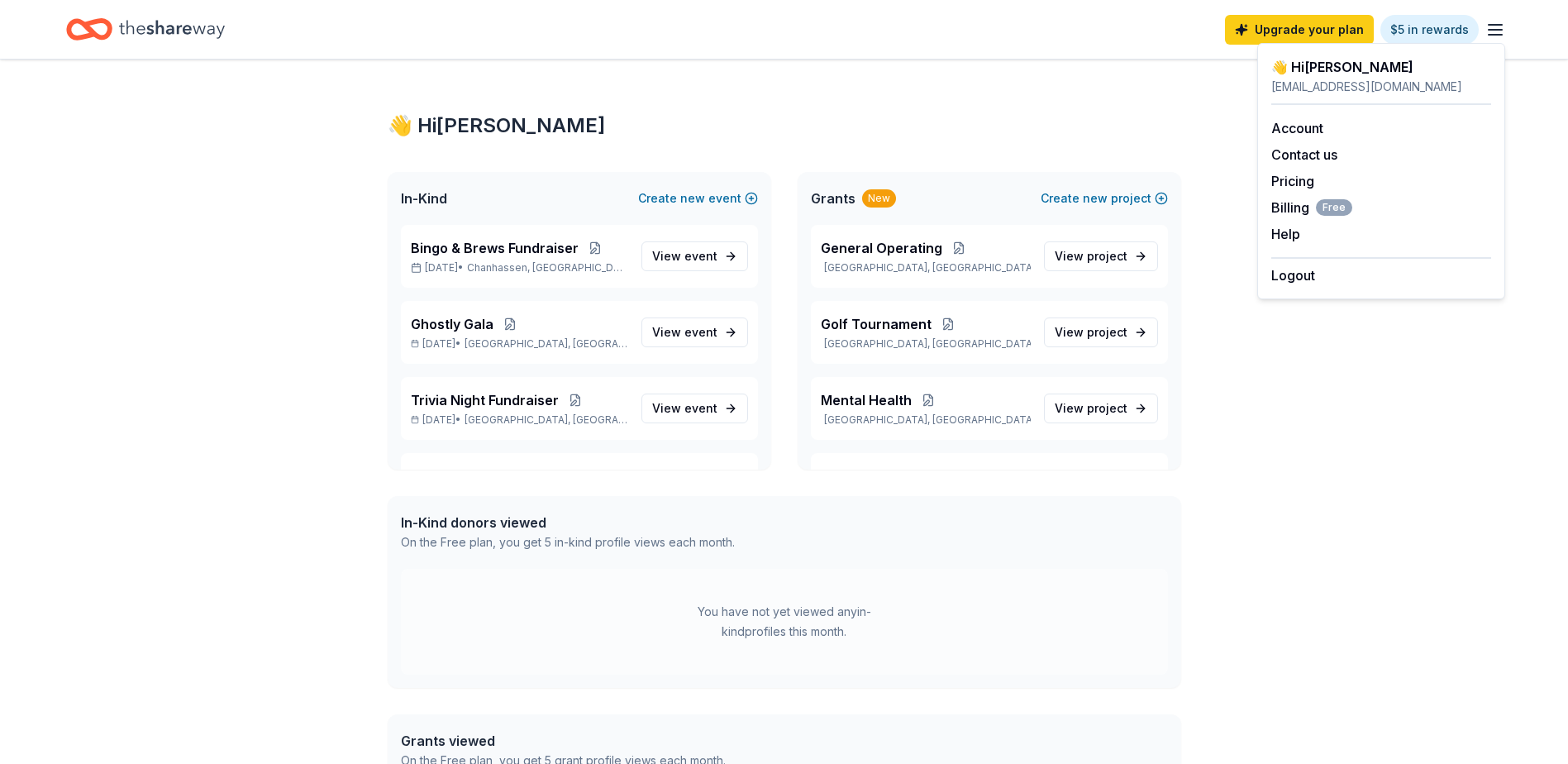
click at [192, 20] on icon "Home" at bounding box center [172, 29] width 106 height 34
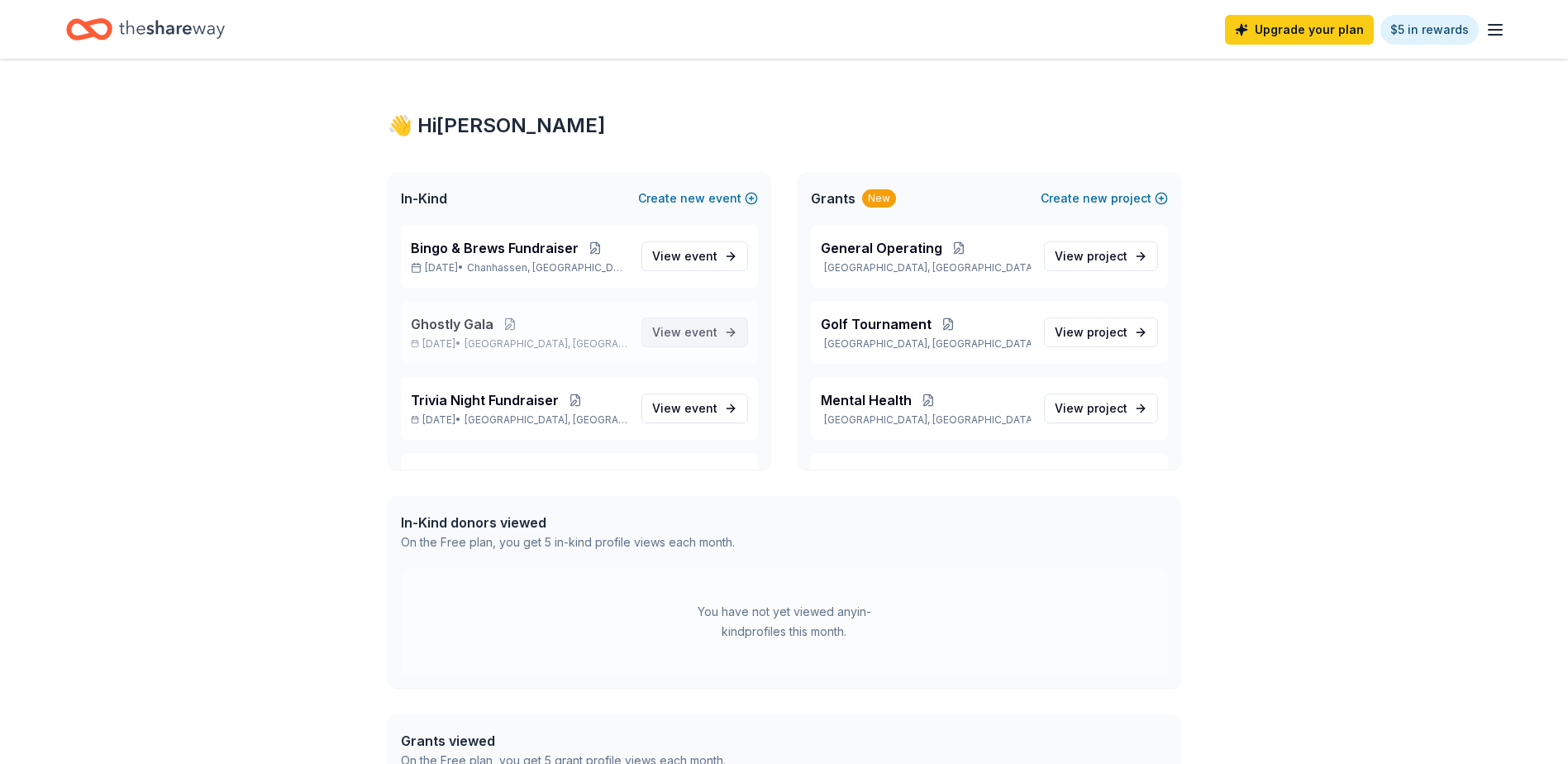
click at [684, 329] on span "event" at bounding box center [701, 332] width 33 height 14
click at [685, 328] on span "event" at bounding box center [701, 332] width 33 height 14
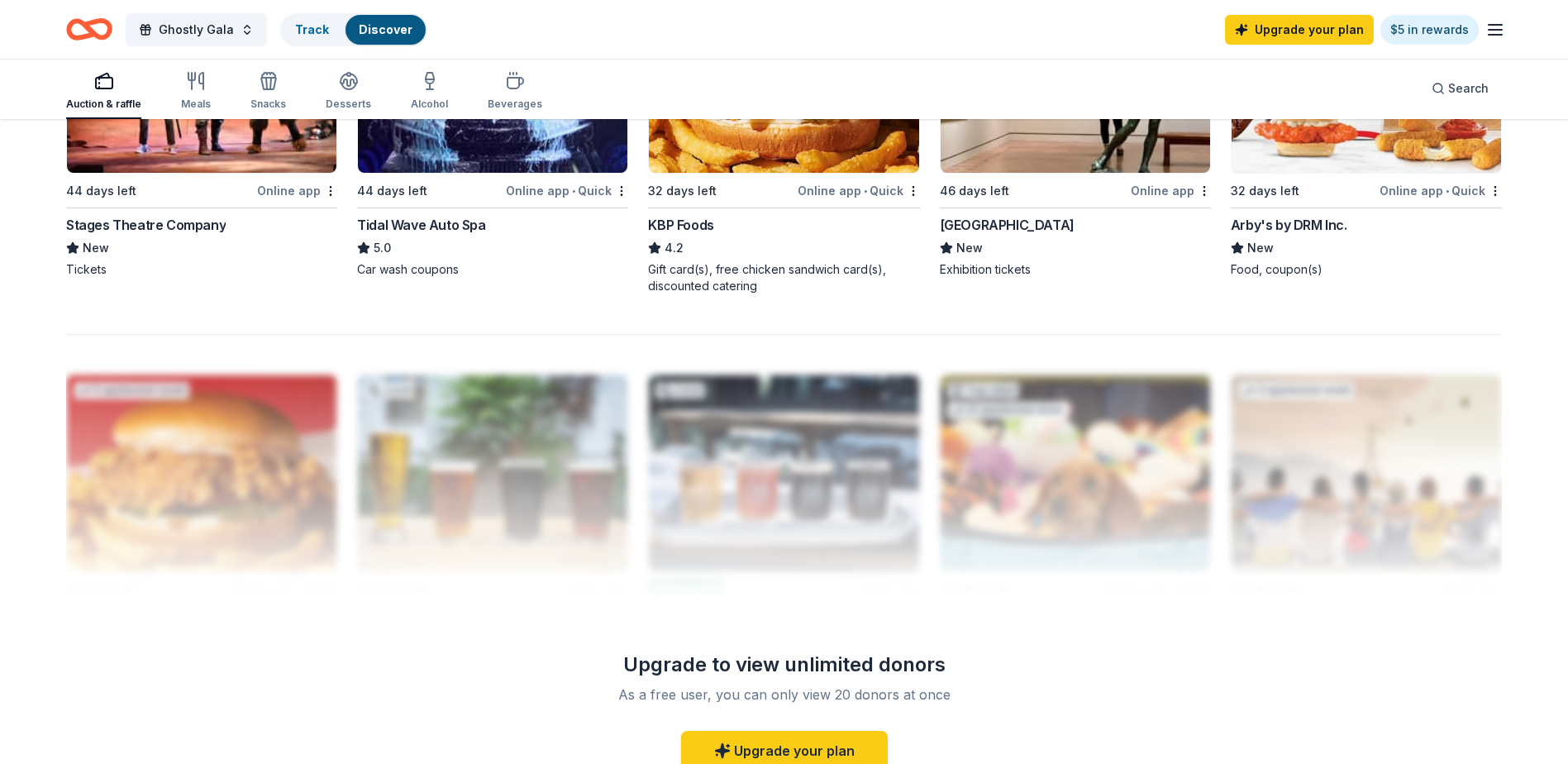
scroll to position [1157, 0]
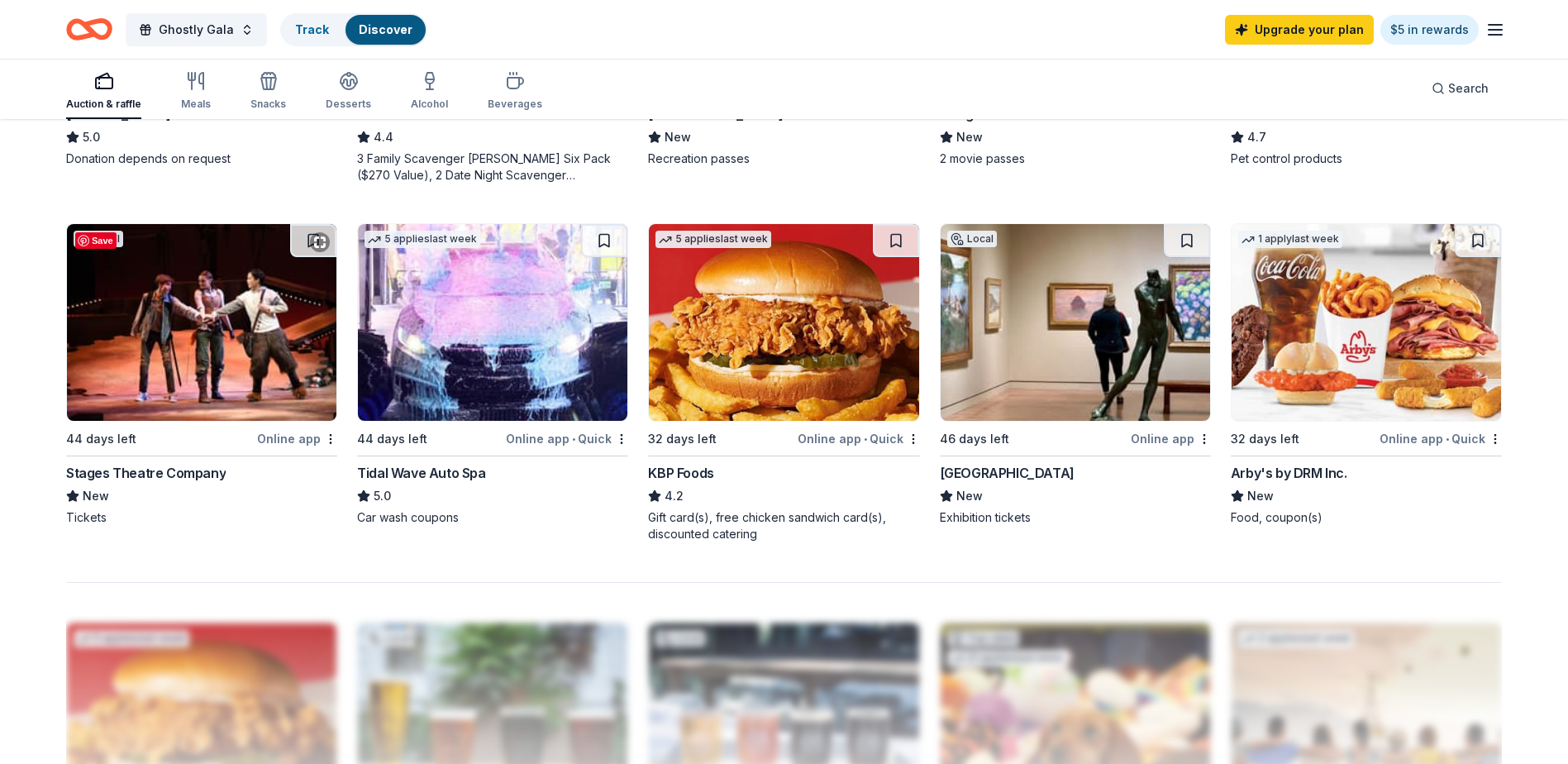
click at [240, 390] on img at bounding box center [202, 322] width 269 height 196
drag, startPoint x: 769, startPoint y: 406, endPoint x: 728, endPoint y: 388, distance: 44.8
click at [728, 388] on img at bounding box center [784, 322] width 269 height 196
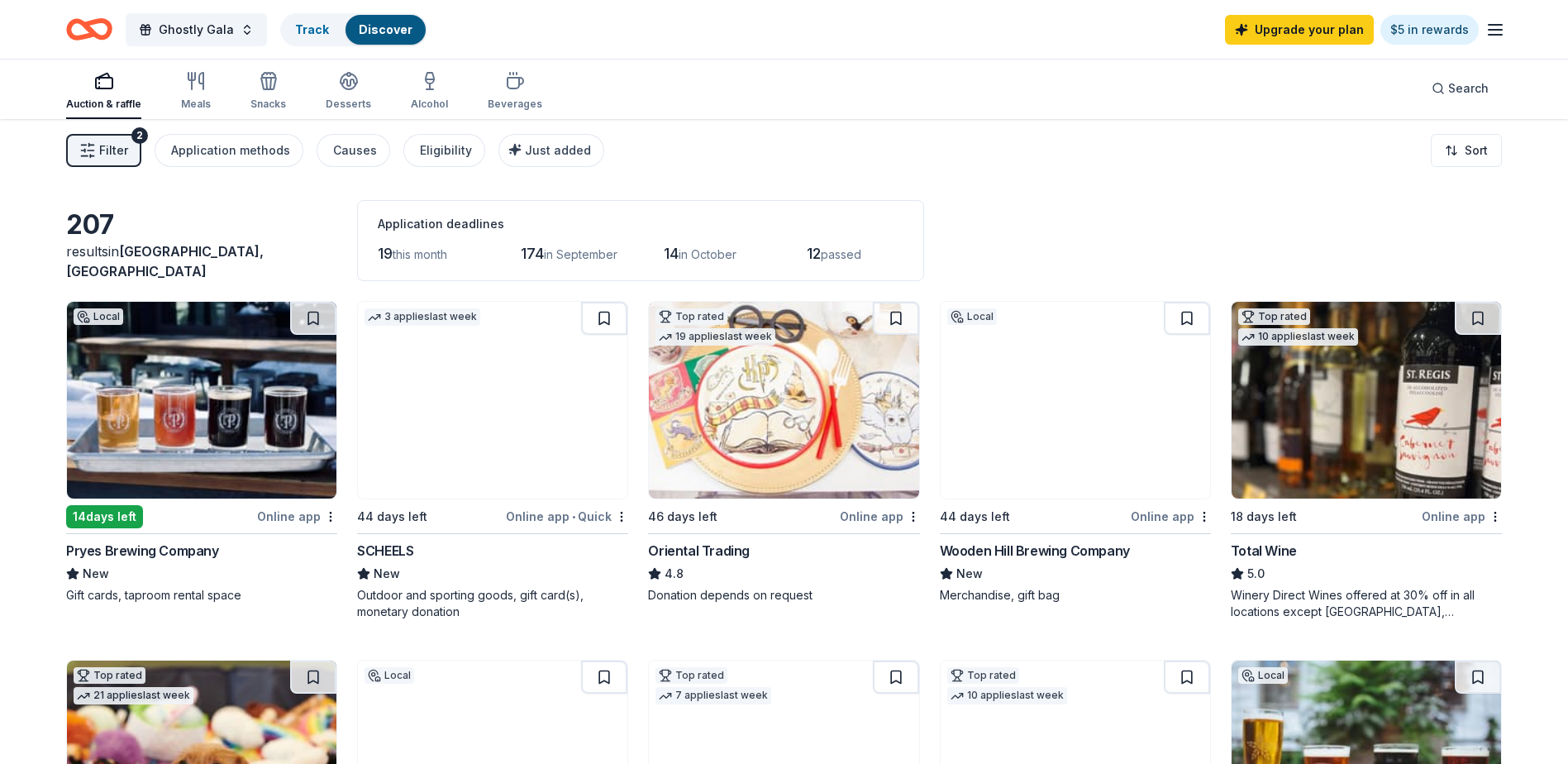
scroll to position [0, 0]
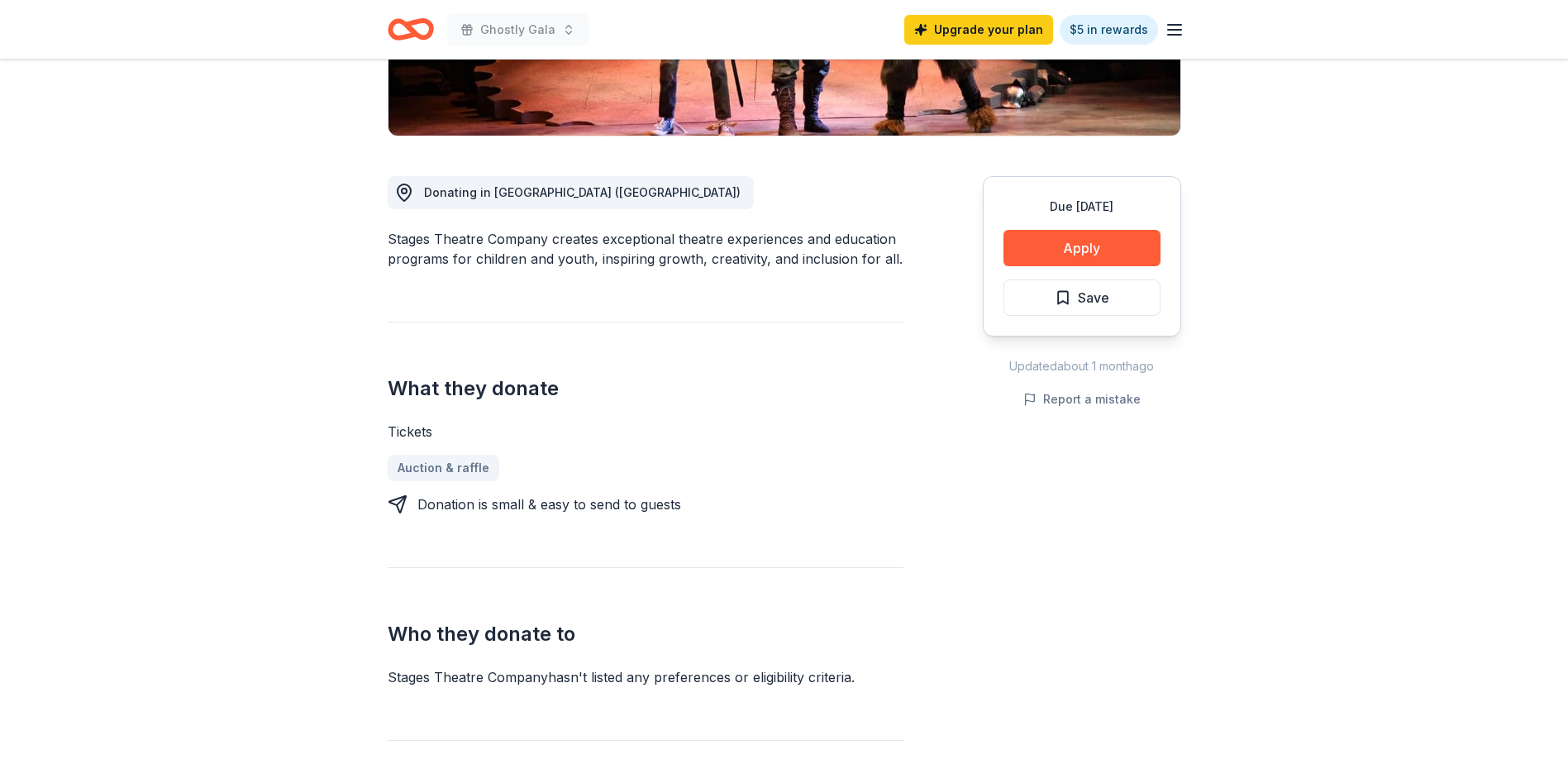
scroll to position [414, 0]
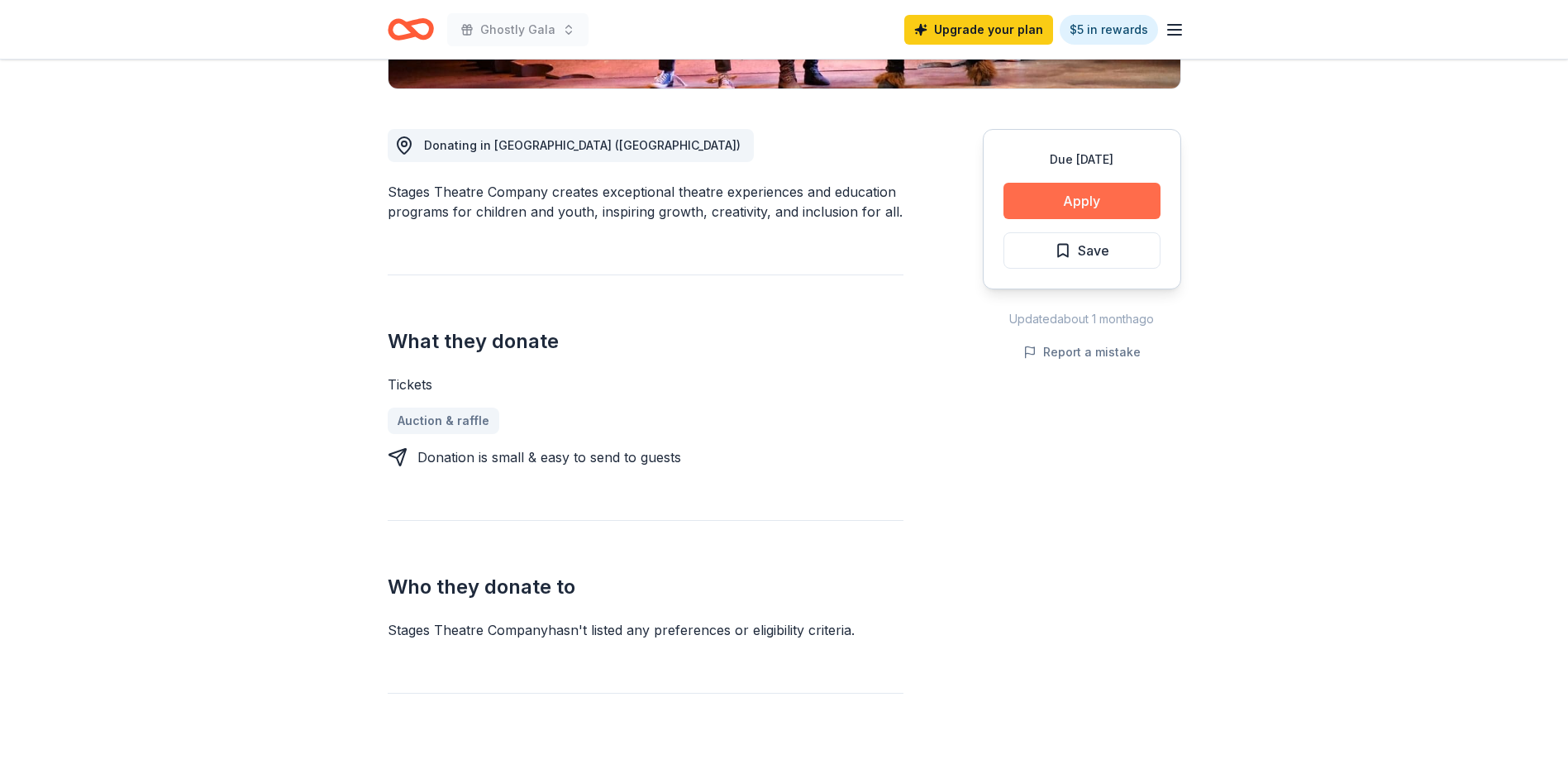
click at [1066, 194] on button "Apply" at bounding box center [1082, 201] width 157 height 37
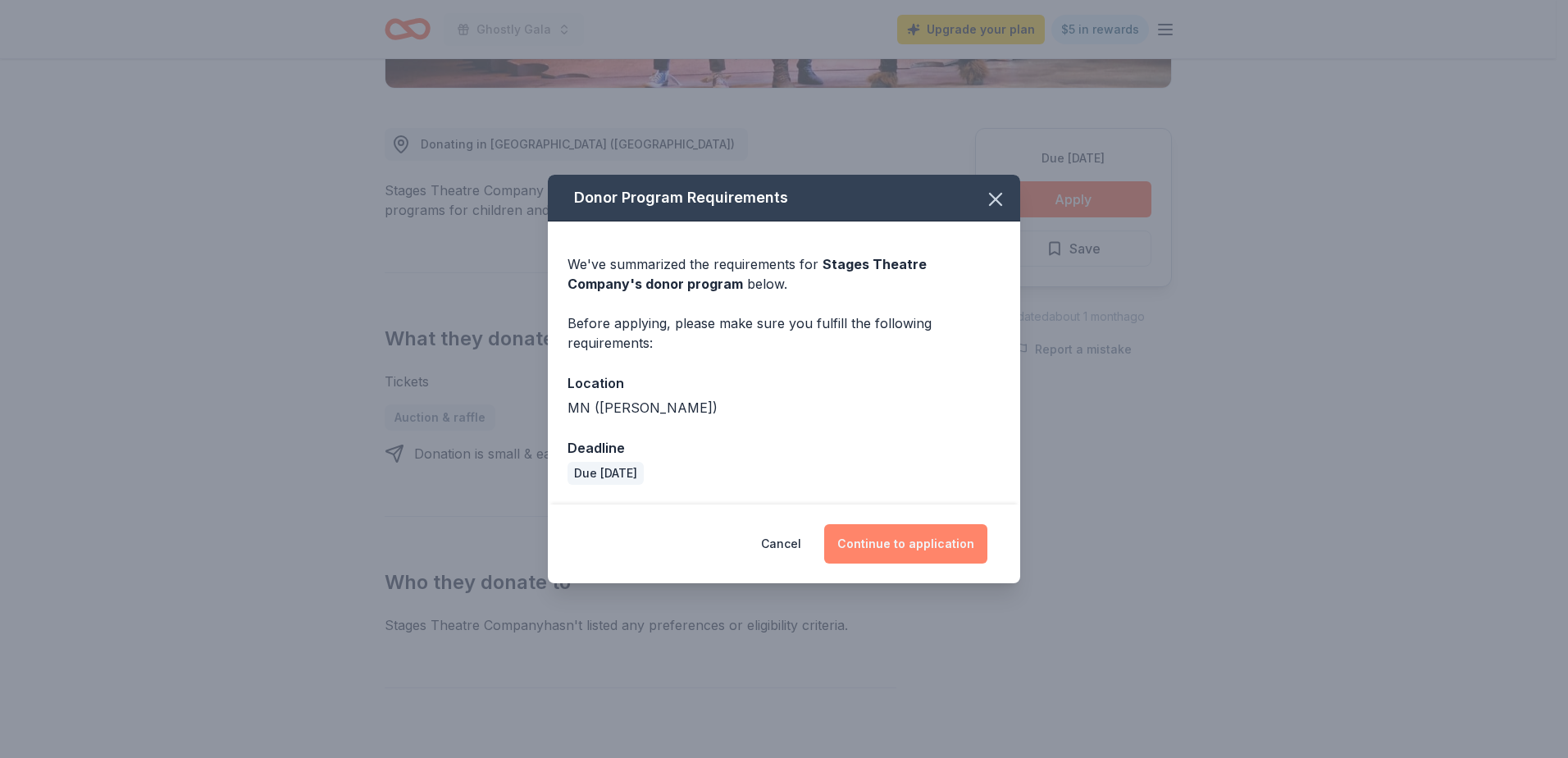
click at [908, 549] on button "Continue to application" at bounding box center [906, 544] width 163 height 40
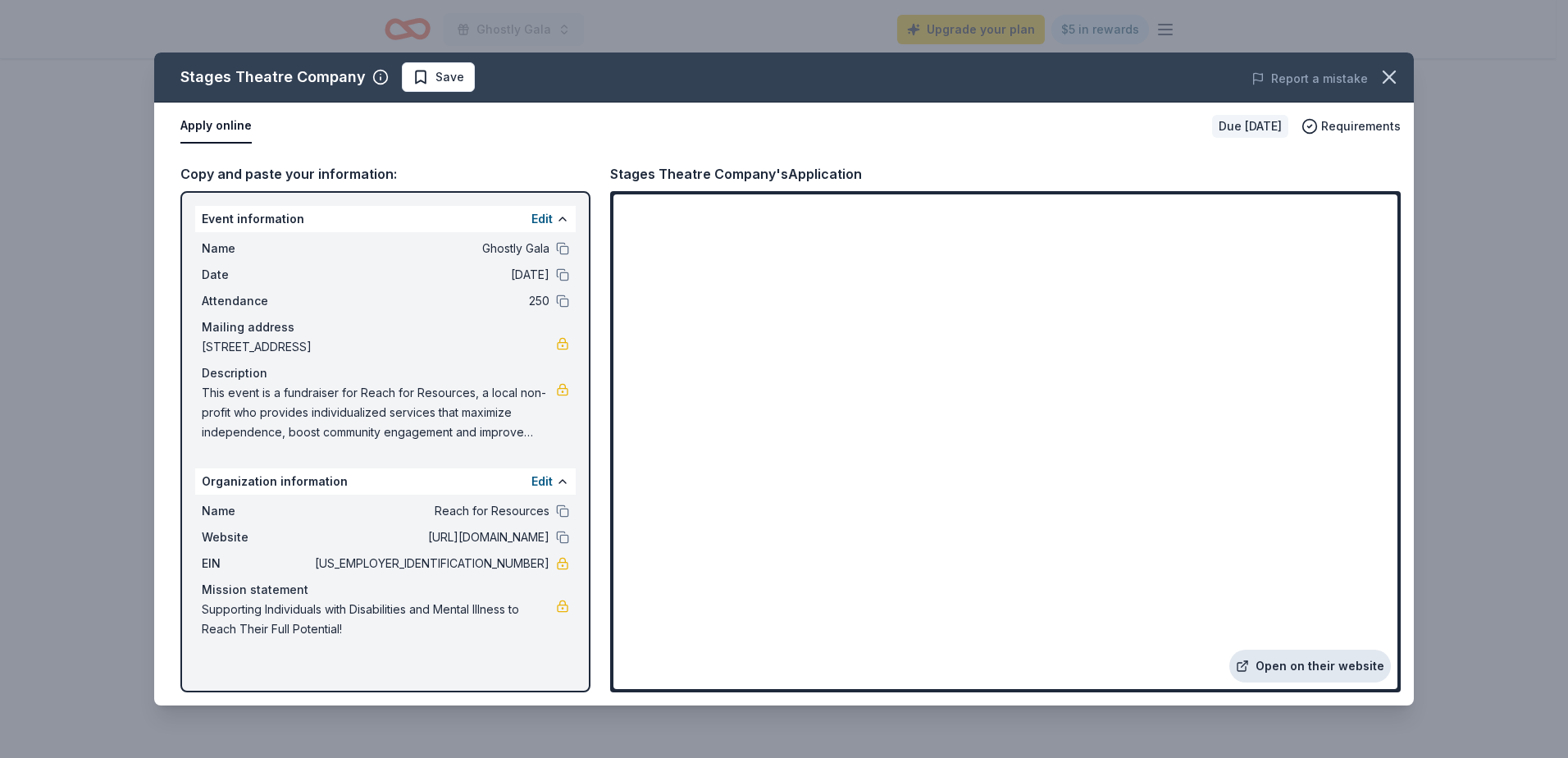
click at [1279, 668] on link "Open on their website" at bounding box center [1310, 666] width 161 height 33
click at [1397, 78] on icon "button" at bounding box center [1389, 77] width 23 height 23
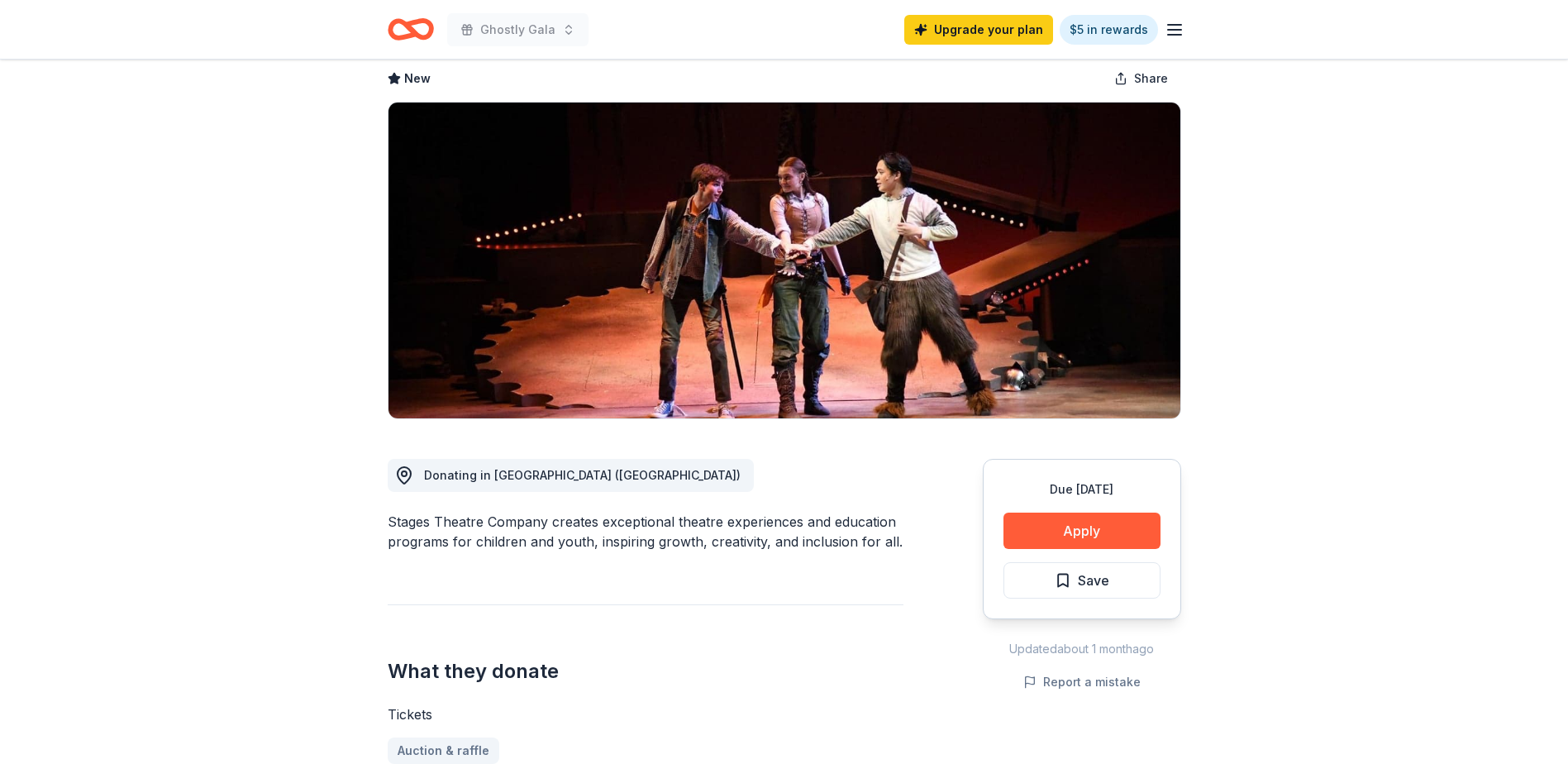
scroll to position [0, 0]
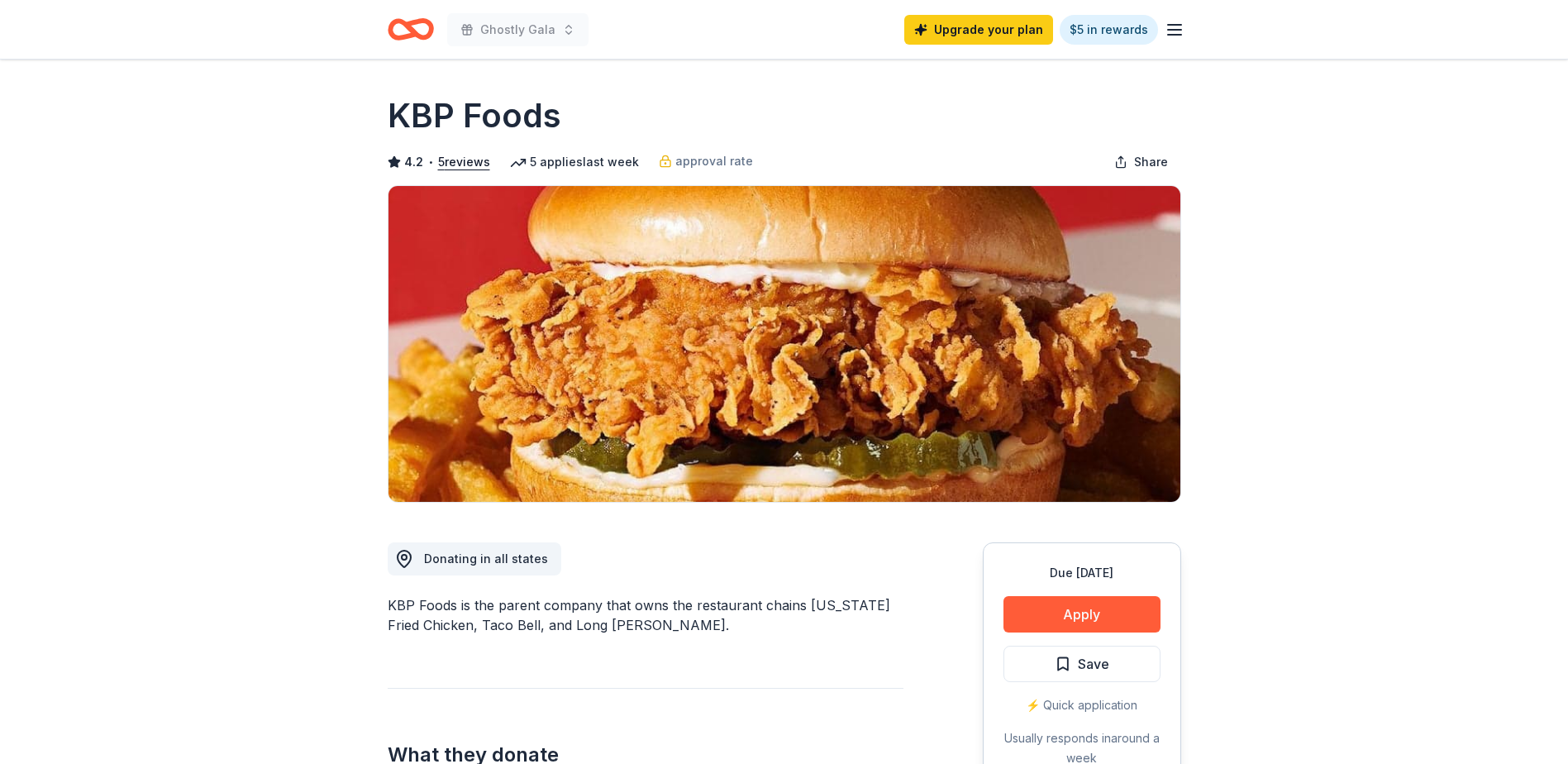
drag, startPoint x: 386, startPoint y: 604, endPoint x: 595, endPoint y: 608, distance: 209.0
